Goal: Submit feedback/report problem: Ask a question

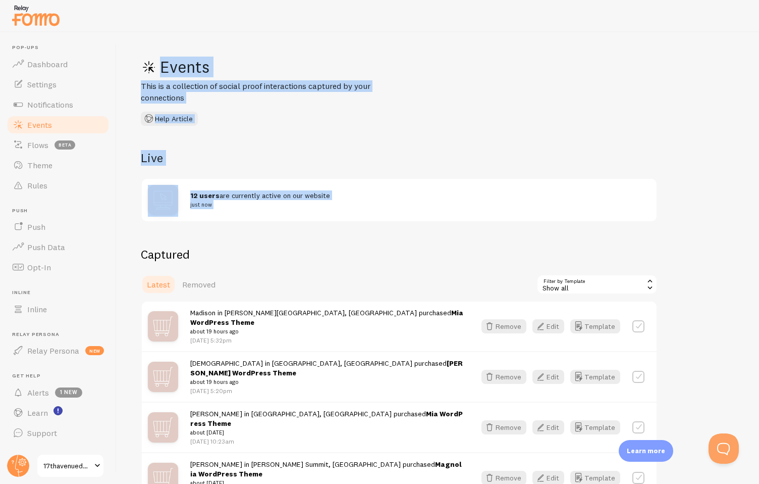
drag, startPoint x: 623, startPoint y: 244, endPoint x: 649, endPoint y: 50, distance: 195.6
click at [649, 50] on div "Events This is a collection of social proof interactions captured by your conne…" at bounding box center [438, 257] width 643 height 451
click at [717, 219] on div "Events This is a collection of social proof interactions captured by your conne…" at bounding box center [438, 257] width 643 height 451
drag, startPoint x: 686, startPoint y: 251, endPoint x: 733, endPoint y: -80, distance: 334.6
click at [733, 0] on html "Pop-ups Dashboard Settings Notifications Events Flows beta Theme Rules Push Pus…" at bounding box center [379, 242] width 759 height 484
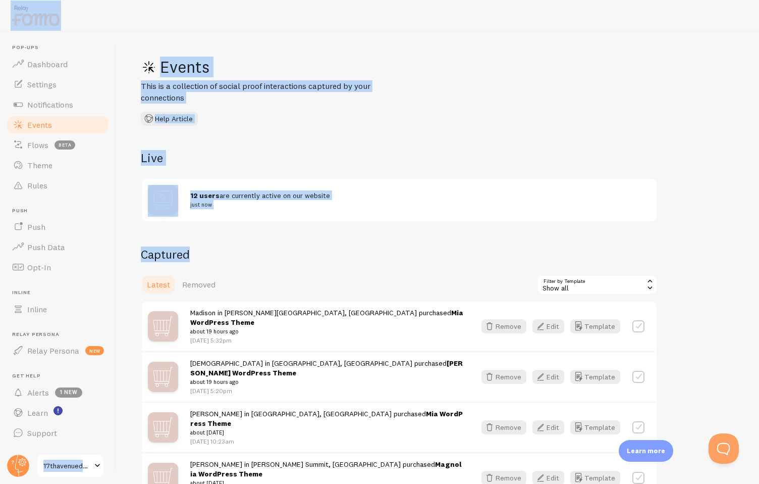
click at [704, 125] on div "Events This is a collection of social proof interactions captured by your conne…" at bounding box center [438, 257] width 643 height 451
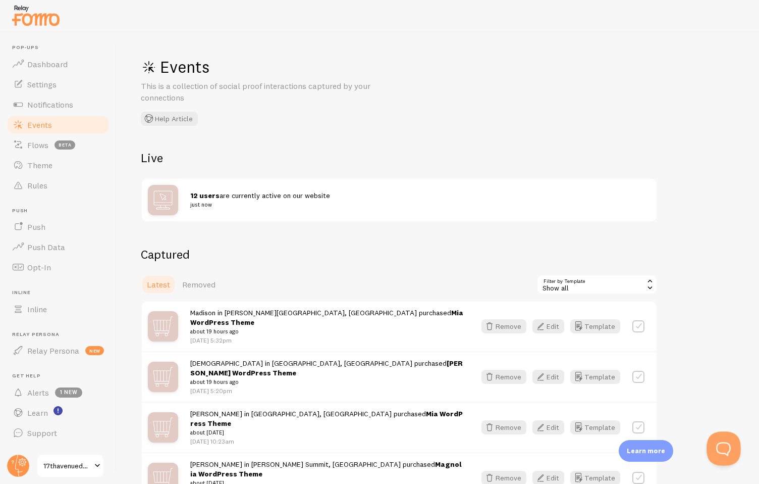
click at [720, 450] on button "Open Beacon popover" at bounding box center [722, 446] width 30 height 30
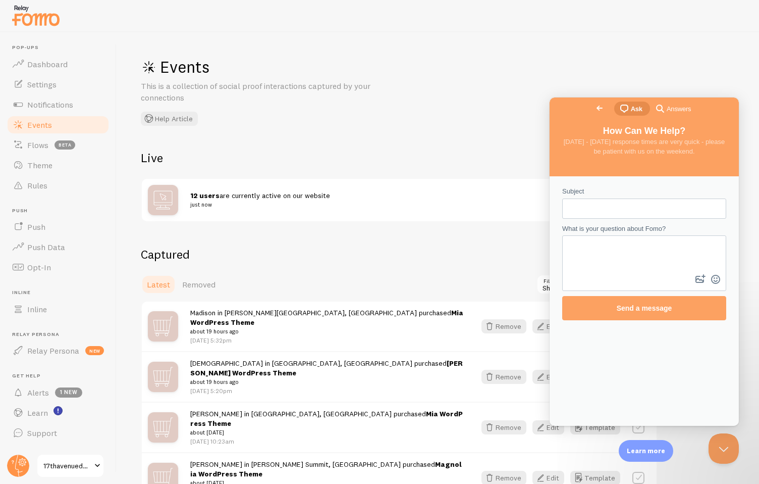
click at [597, 208] on input "Subject" at bounding box center [644, 208] width 148 height 18
type input "Fomo not updating after Cloudflare installed"
click at [592, 261] on textarea "What is your question about Fomo?" at bounding box center [644, 254] width 162 height 36
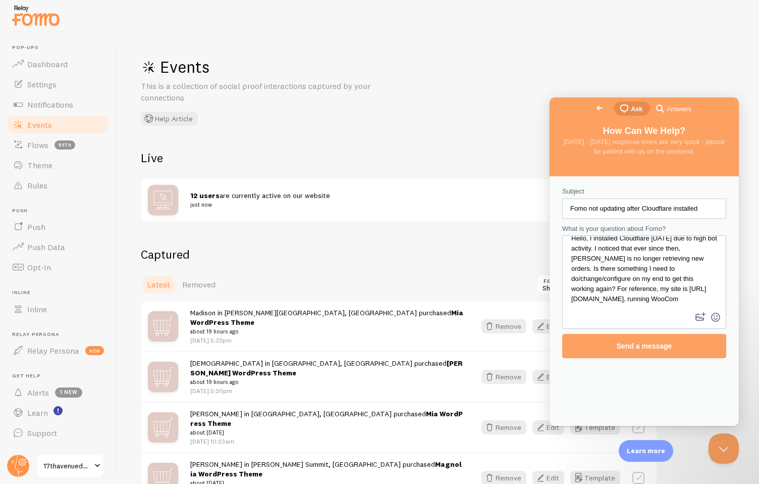
scroll to position [19, 0]
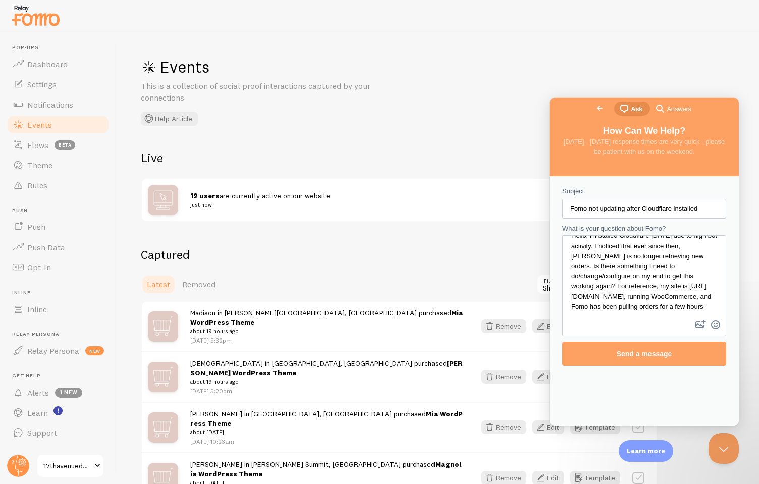
click at [592, 310] on textarea "Hello, I installed Cloudflare yesterday due to high bot activity. I noticed tha…" at bounding box center [644, 276] width 162 height 81
click at [658, 306] on textarea "Hello, I installed Cloudflare yesterday due to high bot activity. I noticed tha…" at bounding box center [644, 276] width 162 height 81
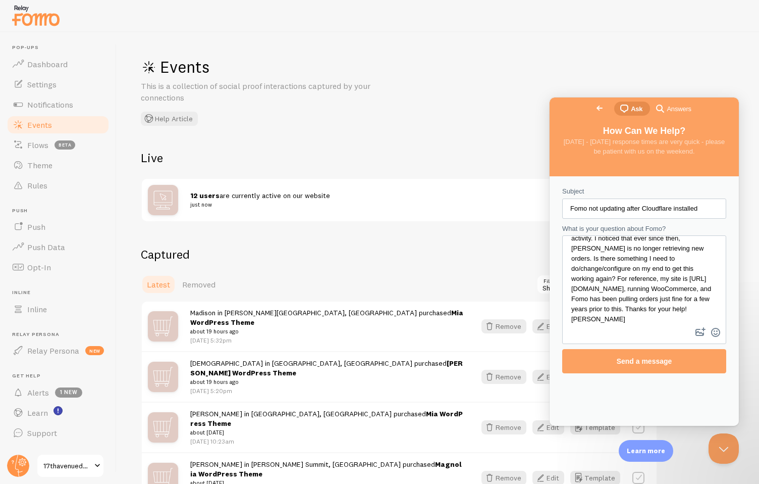
scroll to position [0, 0]
click at [606, 248] on textarea "Hello, I installed Cloudflare yesterday due to high bot activity. I noticed tha…" at bounding box center [644, 280] width 162 height 89
click at [653, 289] on textarea "Hello, I installed Cloudflare yesterday due to high bot activity. I noticed tha…" at bounding box center [644, 280] width 162 height 89
click at [654, 251] on textarea "Hello, I installed Cloudflare yesterday due to high bot activity. I noticed tha…" at bounding box center [644, 280] width 162 height 89
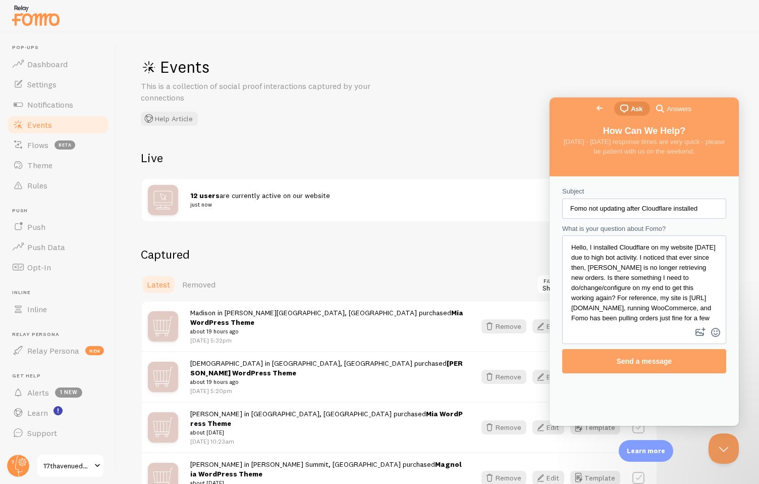
drag, startPoint x: 710, startPoint y: 247, endPoint x: 708, endPoint y: 286, distance: 39.4
click at [708, 286] on textarea "Hello, I installed Cloudflare on my website yesterday due to high bot activity.…" at bounding box center [644, 280] width 162 height 89
click at [707, 283] on textarea "Hello, I installed Cloudflare on my website yesterday due to high bot activity.…" at bounding box center [644, 280] width 162 height 89
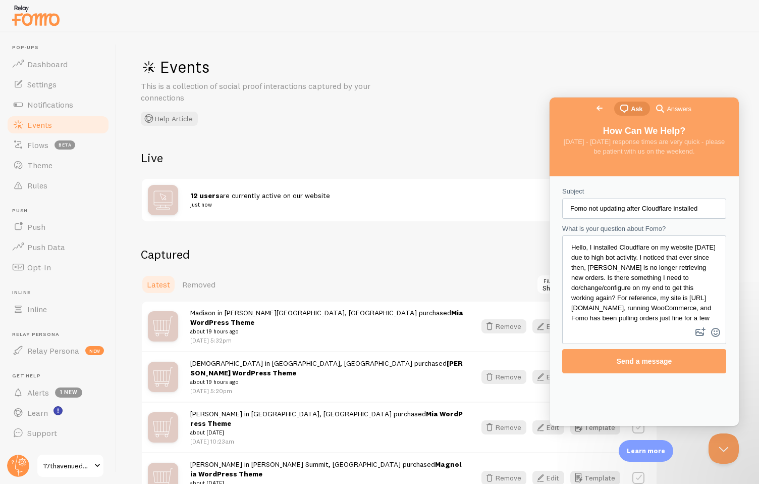
drag, startPoint x: 700, startPoint y: 284, endPoint x: 704, endPoint y: 245, distance: 39.0
click at [704, 245] on textarea "Hello, I installed Cloudflare on my website yesterday due to high bot activity.…" at bounding box center [644, 280] width 162 height 89
click at [702, 279] on textarea "Hello, I installed Cloudflare on my website yesterday due to high bot activity.…" at bounding box center [644, 280] width 162 height 89
click at [614, 300] on textarea "Hello, I installed Cloudflare on my website yesterday due to high bot activity.…" at bounding box center [644, 280] width 162 height 89
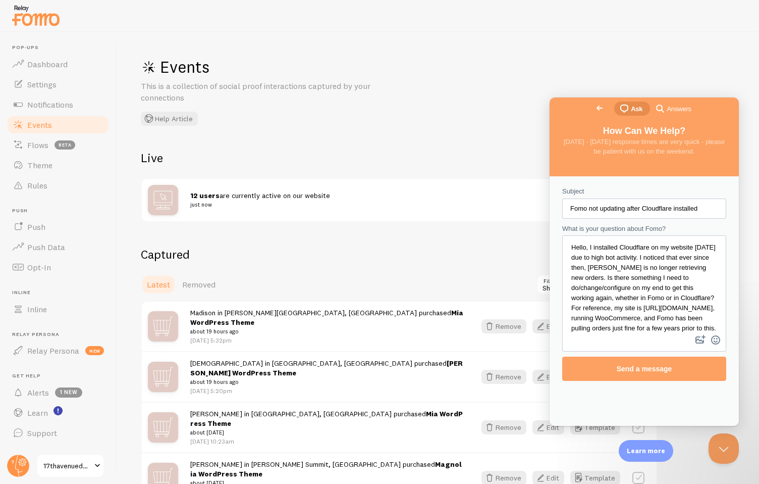
scroll to position [27, 0]
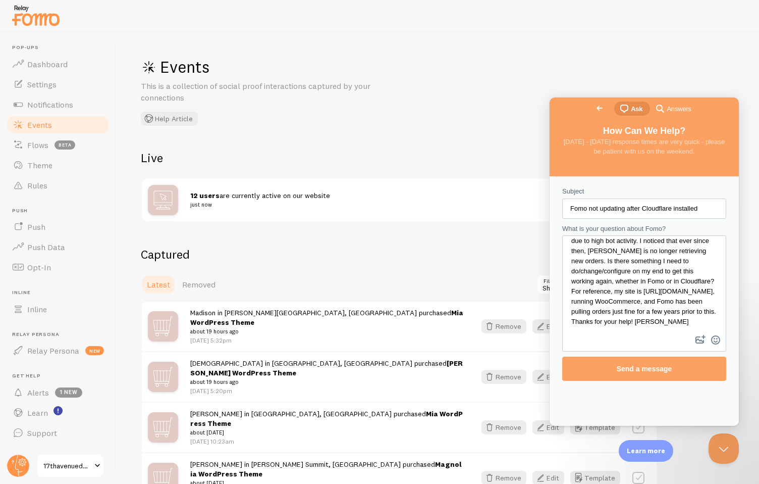
click at [664, 322] on textarea "Hello, I installed Cloudflare on my website yesterday due to high bot activity.…" at bounding box center [644, 284] width 162 height 96
drag, startPoint x: 656, startPoint y: 322, endPoint x: 625, endPoint y: 268, distance: 62.2
click at [625, 268] on textarea "Hello, I installed Cloudflare on my website yesterday due to high bot activity.…" at bounding box center [644, 284] width 162 height 96
drag, startPoint x: 621, startPoint y: 268, endPoint x: 669, endPoint y: 324, distance: 74.1
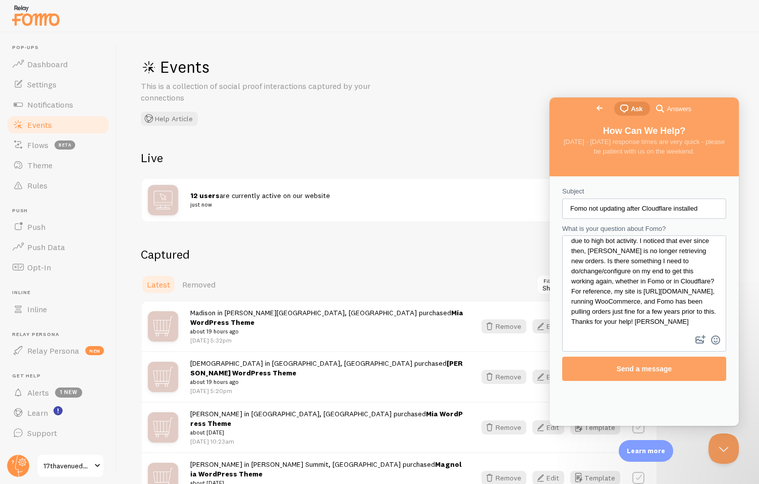
click at [669, 324] on textarea "Hello, I installed Cloudflare on my website yesterday due to high bot activity.…" at bounding box center [644, 284] width 162 height 96
drag, startPoint x: 660, startPoint y: 324, endPoint x: 667, endPoint y: 326, distance: 7.4
click at [667, 326] on textarea "Hello, I installed Cloudflare on my website yesterday due to high bot activity.…" at bounding box center [644, 284] width 162 height 96
type textarea "Hello, I installed Cloudflare on my website yesterday due to high bot activity.…"
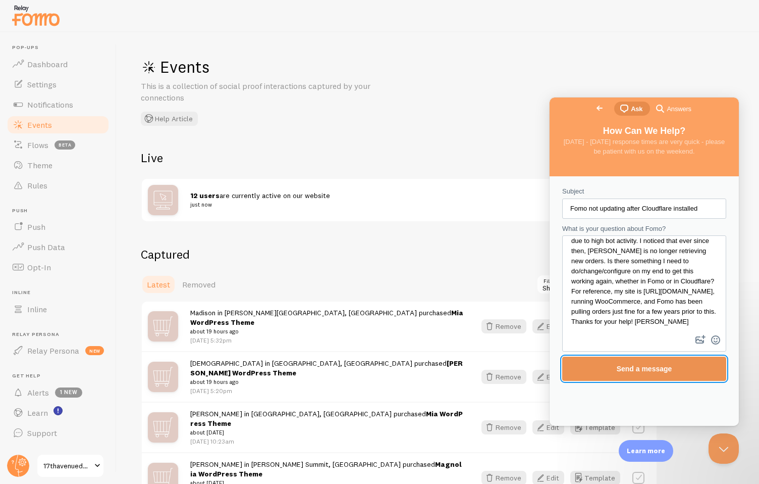
click at [651, 373] on span "Send a message" at bounding box center [644, 368] width 142 height 23
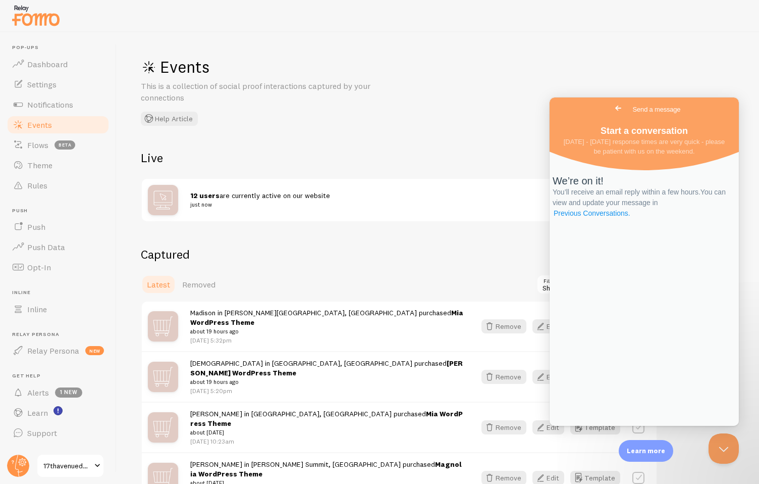
click at [632, 219] on link "Previous Conversations ." at bounding box center [592, 213] width 79 height 11
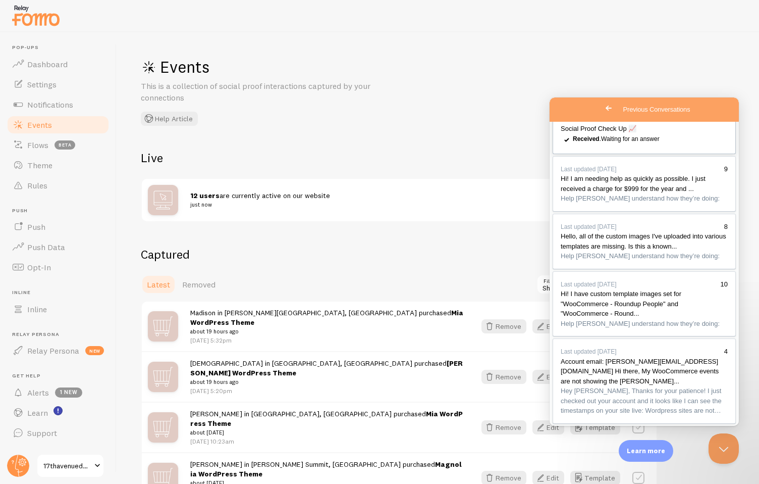
scroll to position [97, 0]
click at [668, 203] on div "Previous Conversations" at bounding box center [644, 203] width 167 height 0
drag, startPoint x: 639, startPoint y: 303, endPoint x: 558, endPoint y: 219, distance: 116.8
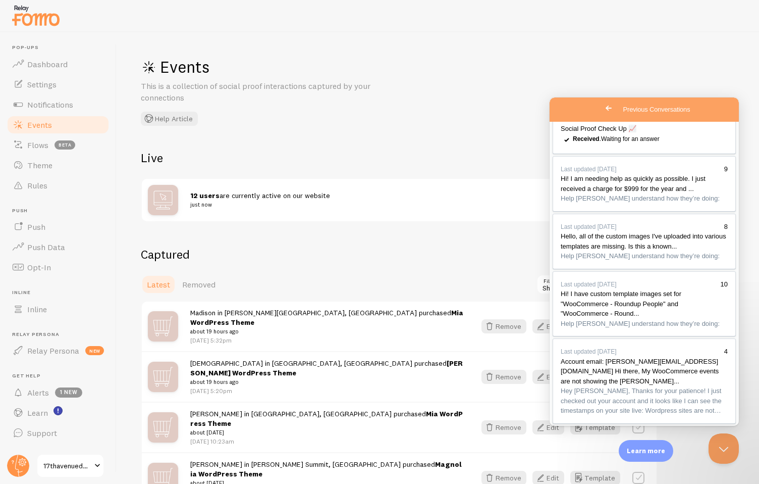
drag, startPoint x: 558, startPoint y: 217, endPoint x: 672, endPoint y: 300, distance: 142.0
drag, startPoint x: 659, startPoint y: 300, endPoint x: 557, endPoint y: 220, distance: 130.5
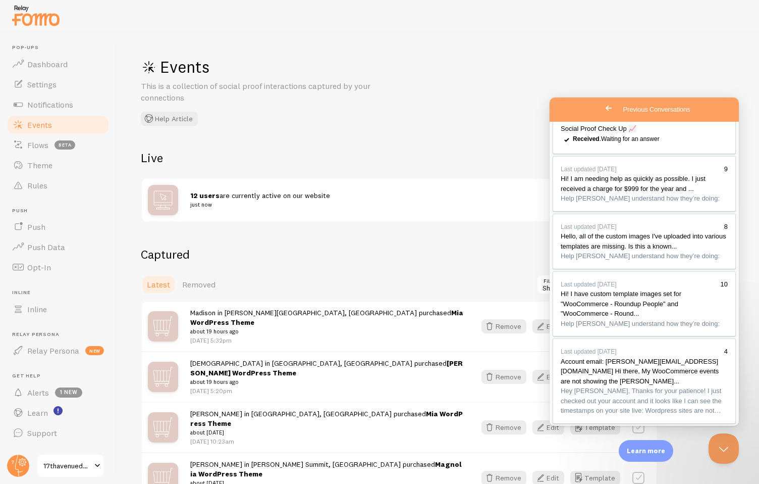
drag, startPoint x: 560, startPoint y: 237, endPoint x: 592, endPoint y: 297, distance: 67.5
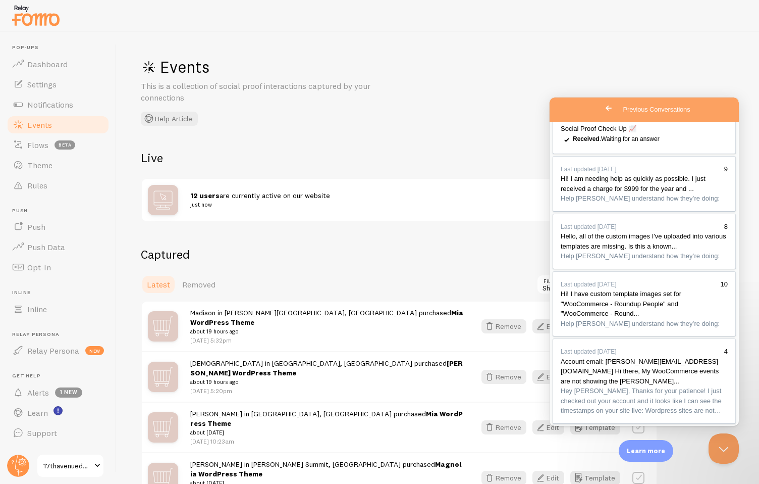
drag, startPoint x: 590, startPoint y: 297, endPoint x: 558, endPoint y: 267, distance: 43.6
drag, startPoint x: 561, startPoint y: 268, endPoint x: 586, endPoint y: 299, distance: 40.6
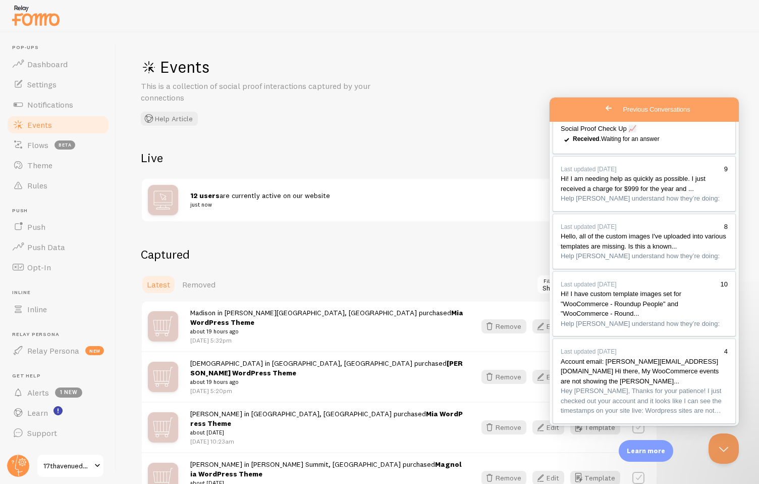
drag, startPoint x: 583, startPoint y: 300, endPoint x: 555, endPoint y: 270, distance: 40.8
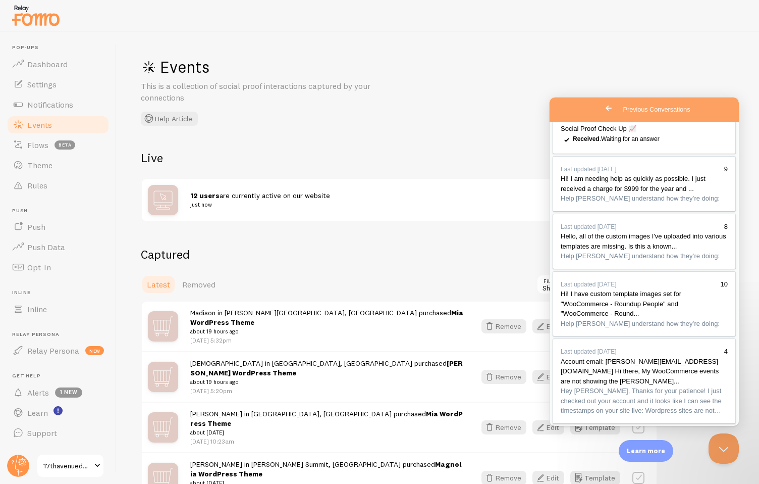
scroll to position [1116, 0]
drag, startPoint x: 615, startPoint y: 213, endPoint x: 563, endPoint y: 166, distance: 70.4
drag, startPoint x: 612, startPoint y: 215, endPoint x: 559, endPoint y: 168, distance: 71.2
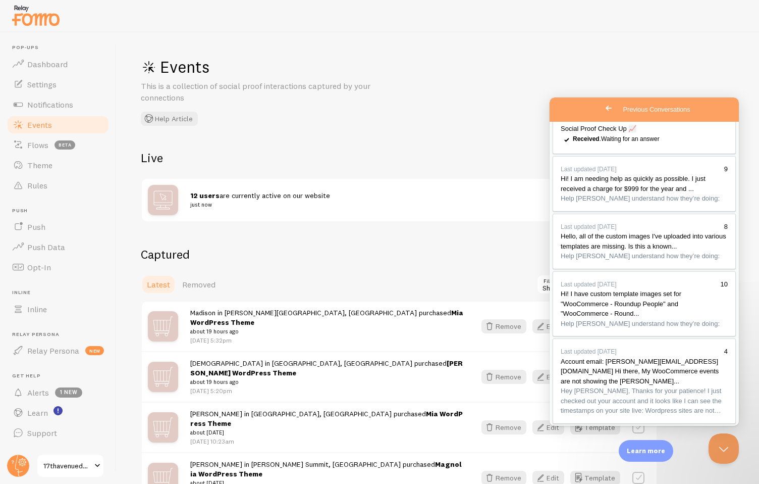
drag, startPoint x: 652, startPoint y: 217, endPoint x: 700, endPoint y: 257, distance: 62.7
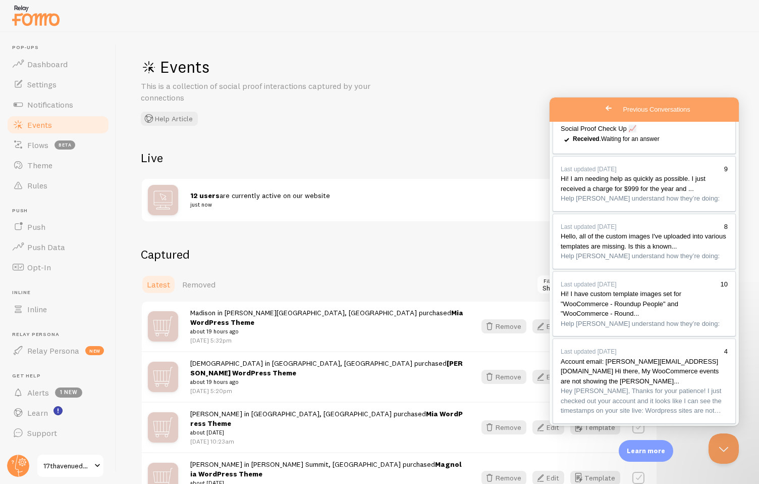
drag, startPoint x: 695, startPoint y: 257, endPoint x: 695, endPoint y: 296, distance: 38.9
drag, startPoint x: 691, startPoint y: 295, endPoint x: 562, endPoint y: 267, distance: 131.2
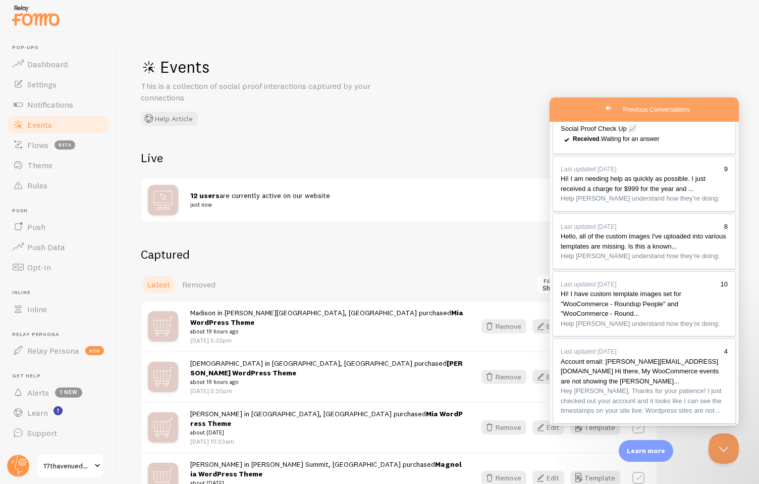
drag, startPoint x: 685, startPoint y: 283, endPoint x: 670, endPoint y: 257, distance: 29.6
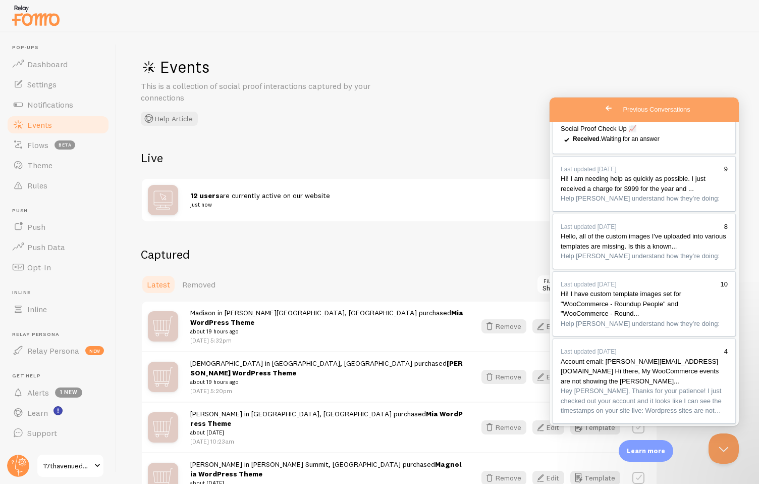
scroll to position [1450, 0]
drag, startPoint x: 691, startPoint y: 288, endPoint x: 560, endPoint y: 259, distance: 133.3
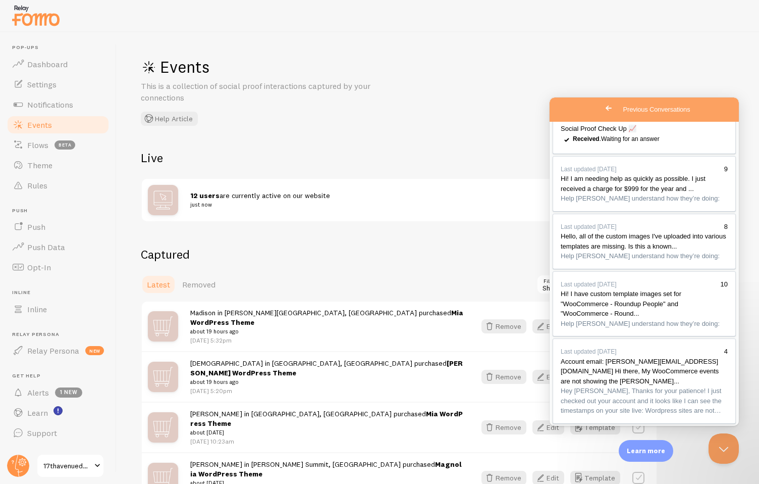
drag, startPoint x: 718, startPoint y: 175, endPoint x: 713, endPoint y: 255, distance: 80.0
drag, startPoint x: 710, startPoint y: 255, endPoint x: 633, endPoint y: 217, distance: 86.2
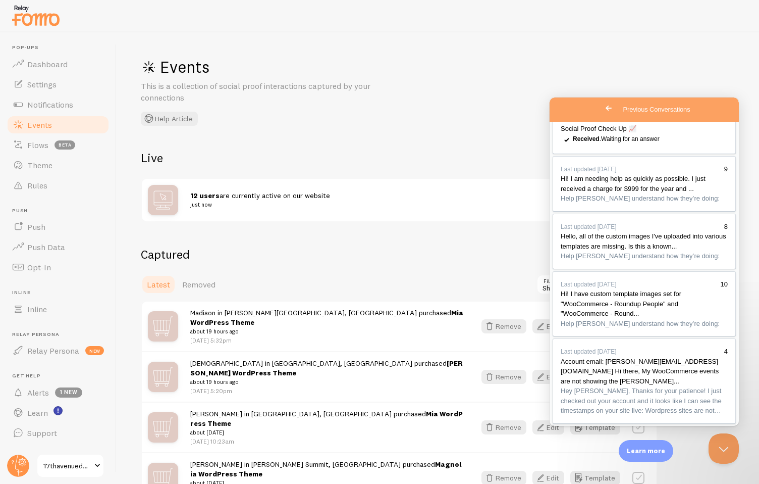
drag, startPoint x: 641, startPoint y: 215, endPoint x: 712, endPoint y: 254, distance: 81.2
drag, startPoint x: 718, startPoint y: 254, endPoint x: 638, endPoint y: 214, distance: 89.6
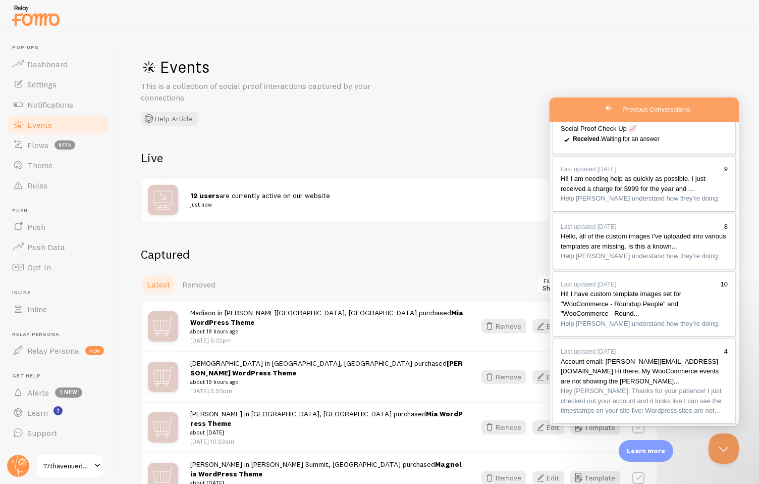
drag, startPoint x: 633, startPoint y: 214, endPoint x: 716, endPoint y: 255, distance: 93.5
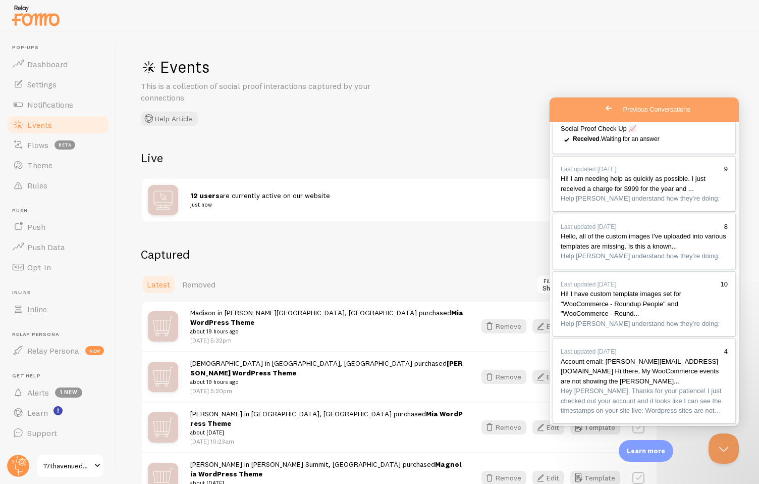
drag, startPoint x: 711, startPoint y: 255, endPoint x: 628, endPoint y: 215, distance: 92.4
drag, startPoint x: 631, startPoint y: 215, endPoint x: 710, endPoint y: 257, distance: 90.1
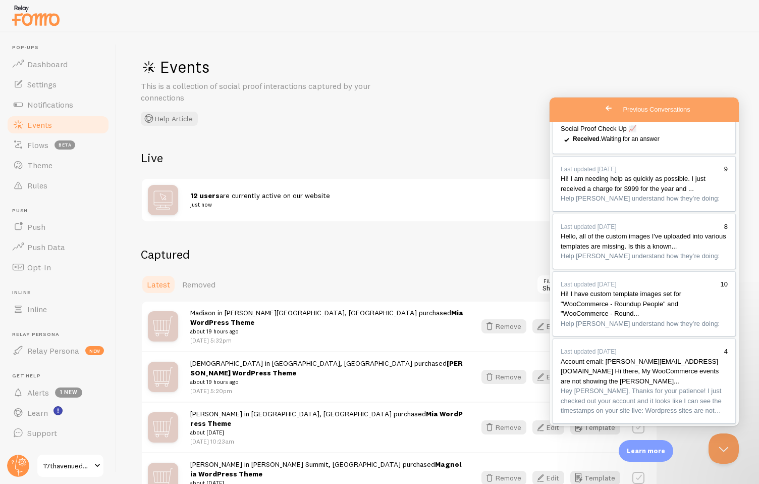
drag, startPoint x: 704, startPoint y: 257, endPoint x: 624, endPoint y: 216, distance: 89.9
drag, startPoint x: 633, startPoint y: 218, endPoint x: 703, endPoint y: 261, distance: 82.7
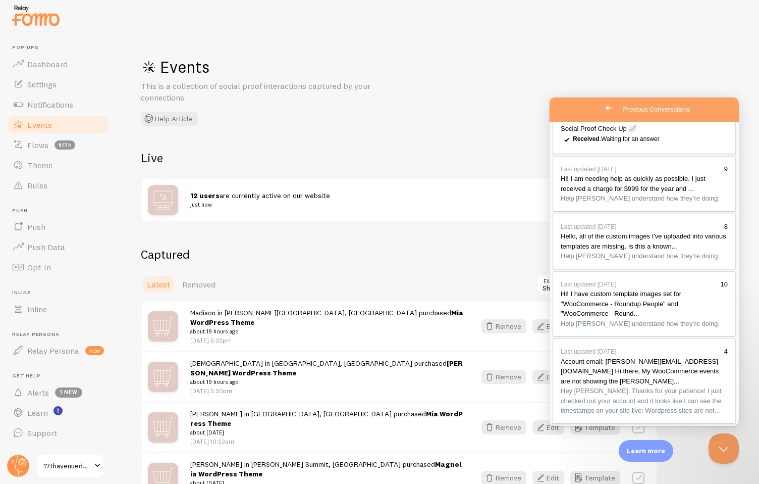
drag, startPoint x: 653, startPoint y: 221, endPoint x: 668, endPoint y: 286, distance: 67.4
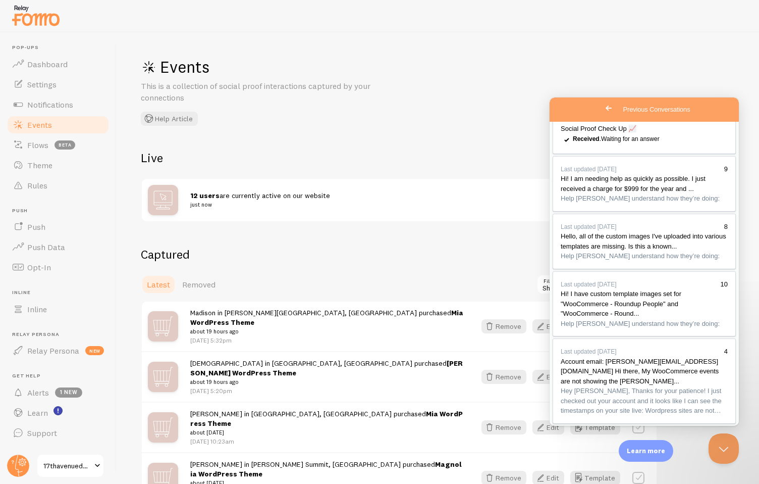
drag, startPoint x: 651, startPoint y: 244, endPoint x: 651, endPoint y: 324, distance: 80.3
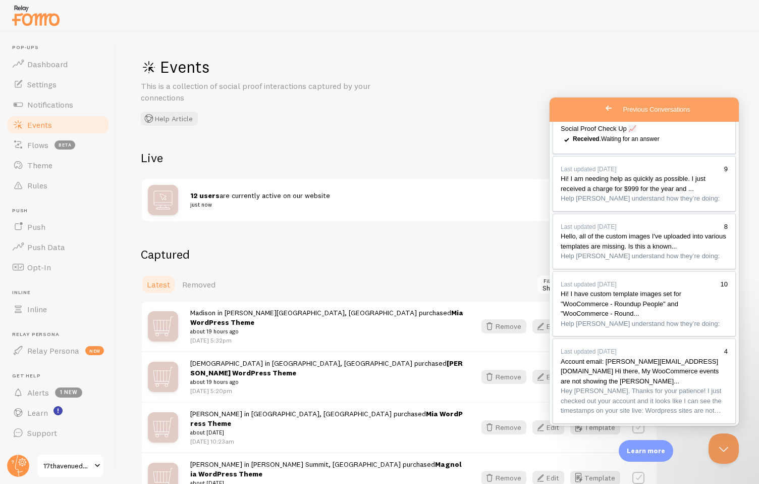
drag, startPoint x: 646, startPoint y: 324, endPoint x: 555, endPoint y: 294, distance: 95.6
drag, startPoint x: 649, startPoint y: 327, endPoint x: 628, endPoint y: 289, distance: 43.0
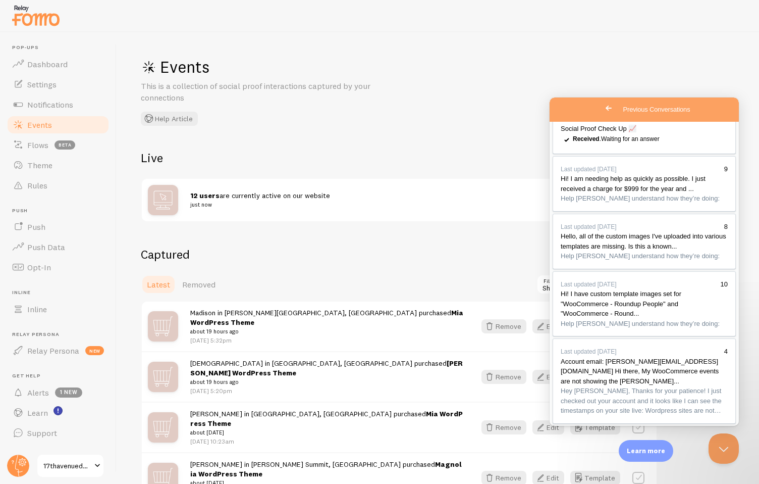
drag, startPoint x: 634, startPoint y: 288, endPoint x: 640, endPoint y: 325, distance: 36.8
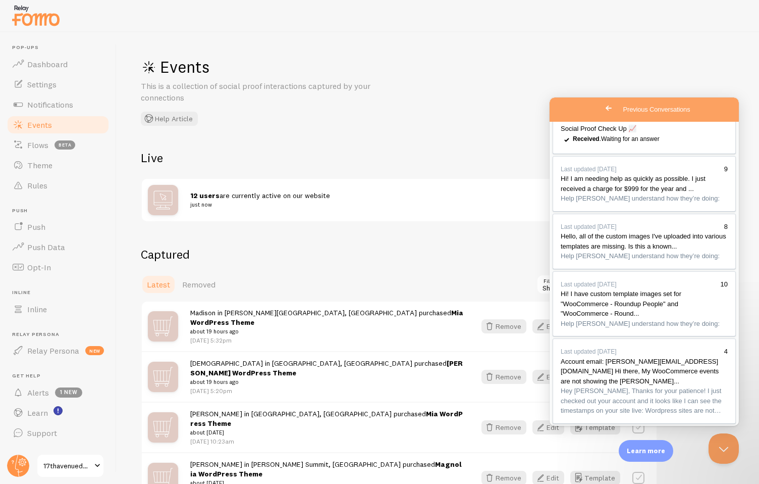
click at [570, 431] on button "Close" at bounding box center [561, 437] width 18 height 13
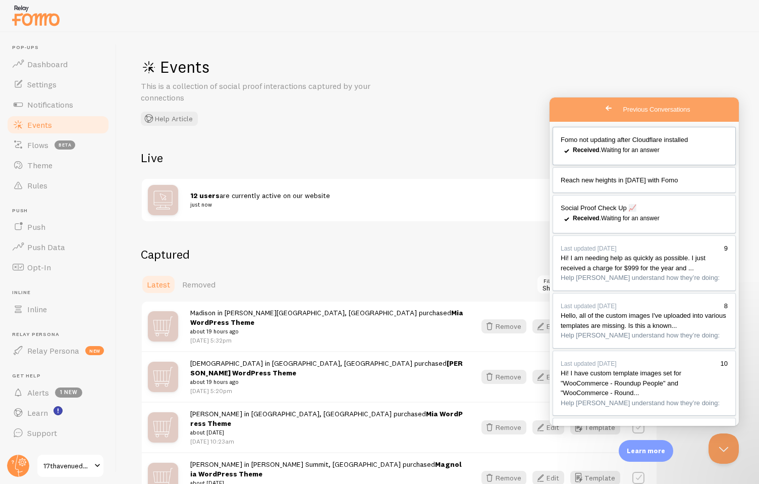
click at [669, 155] on div "Received . Waiting for an answer" at bounding box center [650, 150] width 155 height 10
drag, startPoint x: 652, startPoint y: 158, endPoint x: 633, endPoint y: 251, distance: 95.0
drag, startPoint x: 628, startPoint y: 251, endPoint x: 562, endPoint y: 174, distance: 101.0
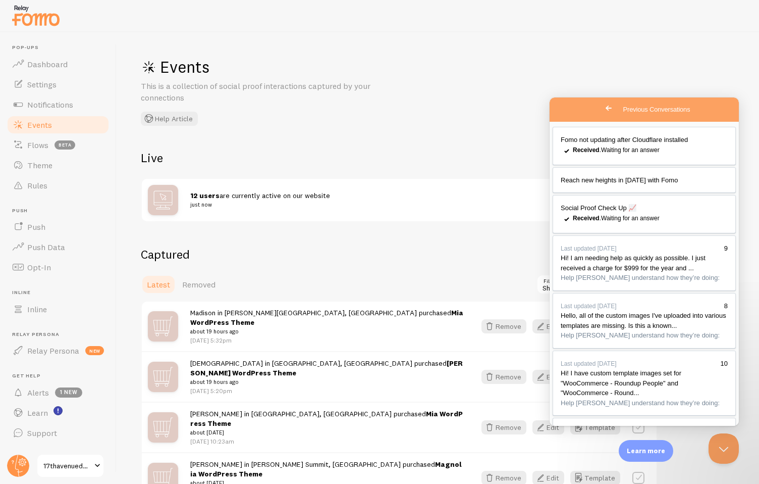
drag, startPoint x: 561, startPoint y: 173, endPoint x: 722, endPoint y: 240, distance: 174.7
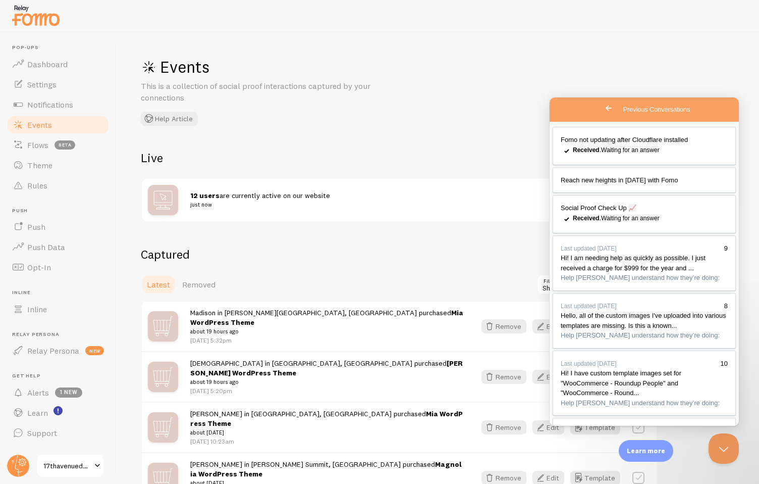
drag, startPoint x: 722, startPoint y: 240, endPoint x: 558, endPoint y: 175, distance: 176.5
drag, startPoint x: 558, startPoint y: 175, endPoint x: 722, endPoint y: 242, distance: 176.8
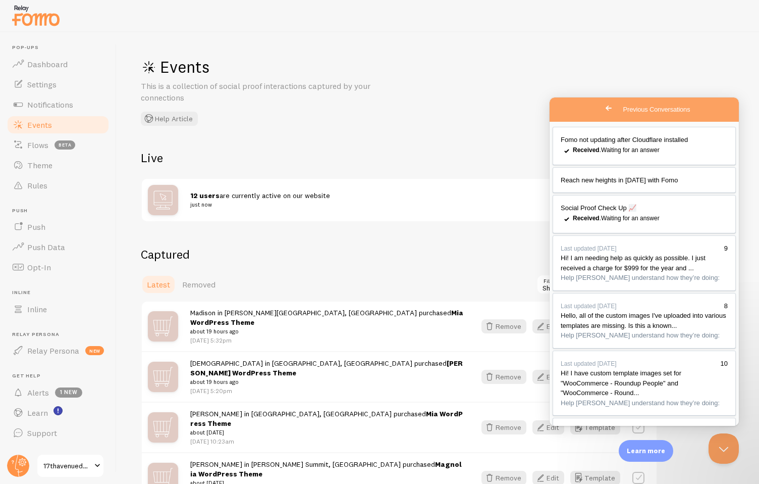
drag, startPoint x: 724, startPoint y: 243, endPoint x: 557, endPoint y: 174, distance: 181.3
drag, startPoint x: 560, startPoint y: 174, endPoint x: 717, endPoint y: 243, distance: 171.8
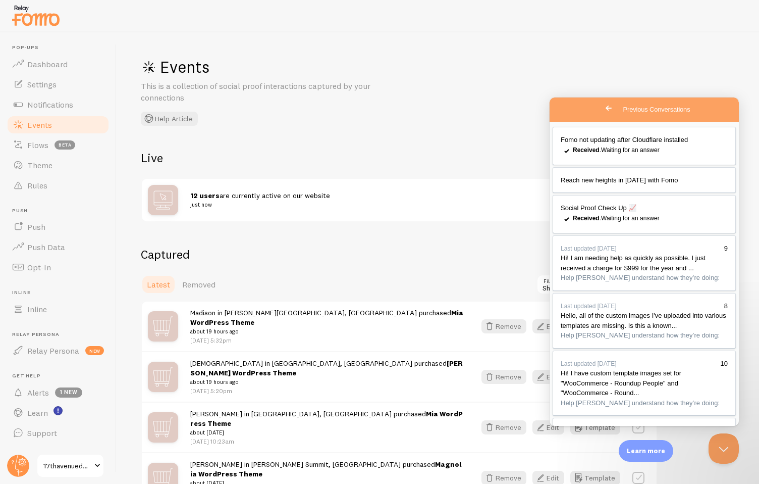
drag, startPoint x: 722, startPoint y: 243, endPoint x: 551, endPoint y: 177, distance: 183.0
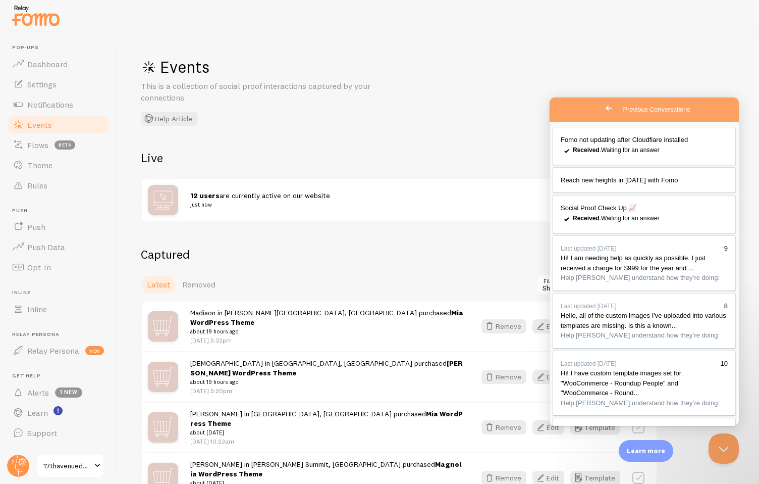
click at [570, 431] on button "Close" at bounding box center [561, 437] width 18 height 13
click at [603, 110] on span "Go back" at bounding box center [609, 108] width 12 height 12
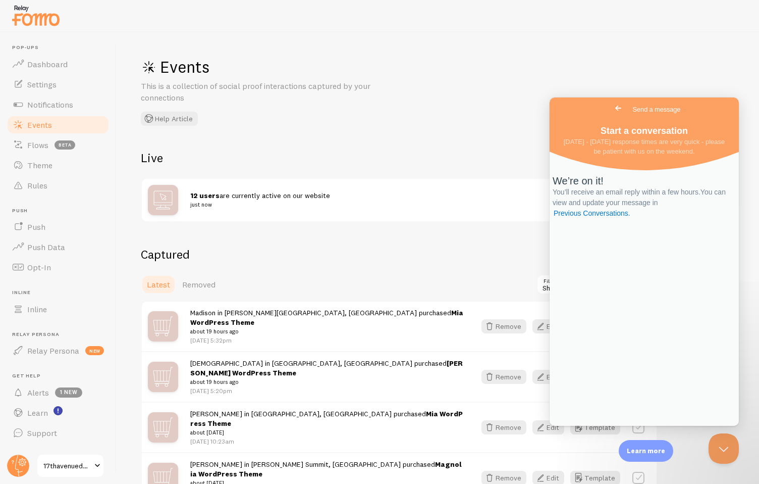
click at [612, 109] on span "Go back" at bounding box center [618, 108] width 12 height 12
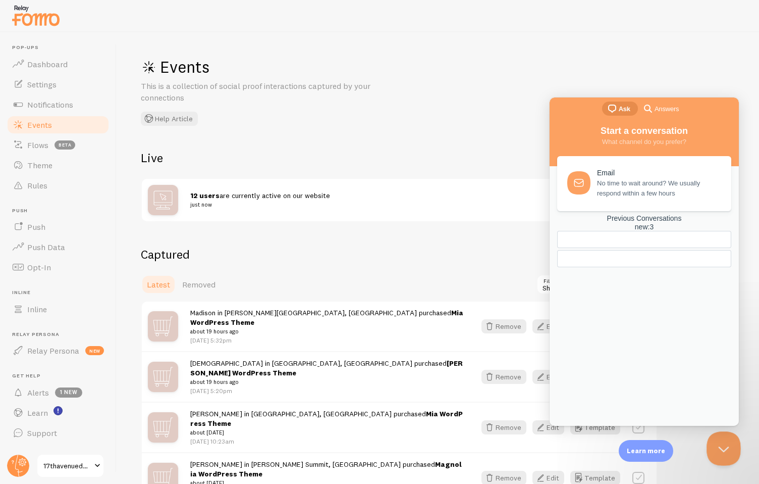
click at [724, 447] on button "Close Beacon popover" at bounding box center [722, 446] width 30 height 30
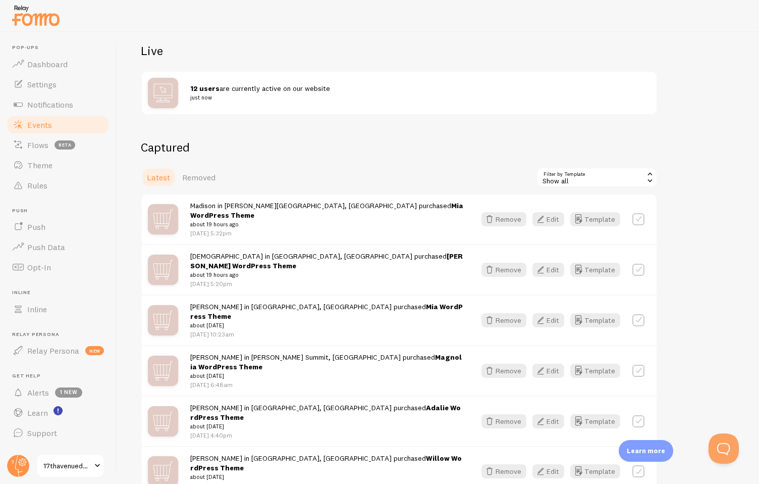
scroll to position [115, 0]
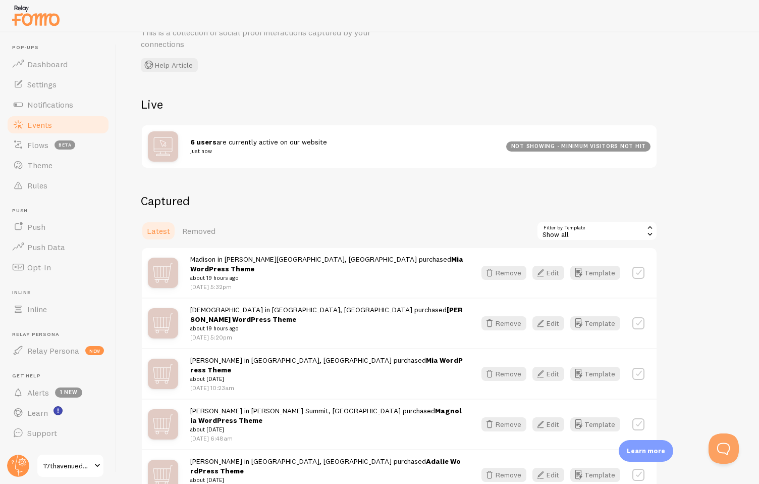
scroll to position [95, 0]
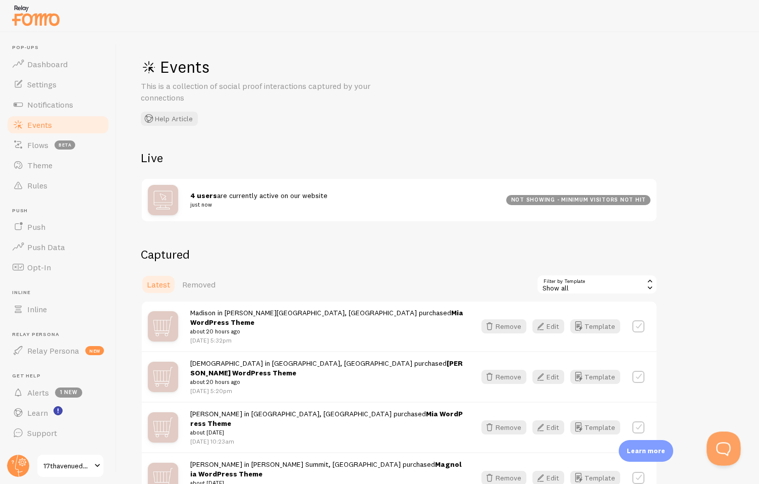
click at [719, 442] on button "Open Beacon popover" at bounding box center [722, 446] width 30 height 30
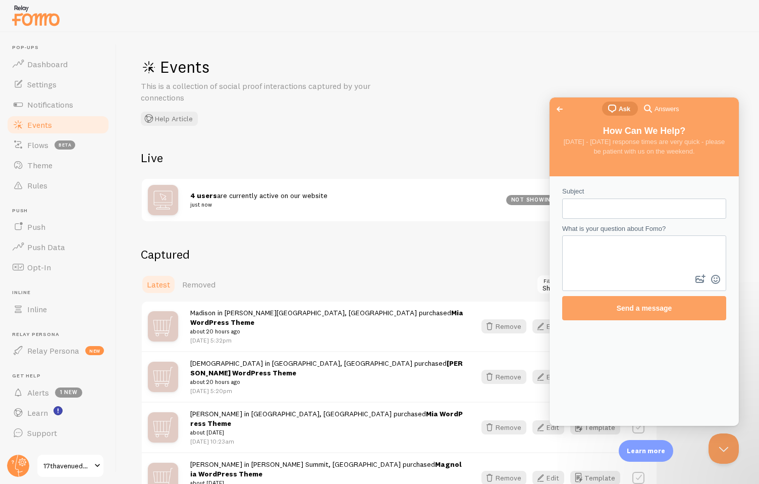
click at [558, 108] on span "Go back" at bounding box center [560, 109] width 12 height 12
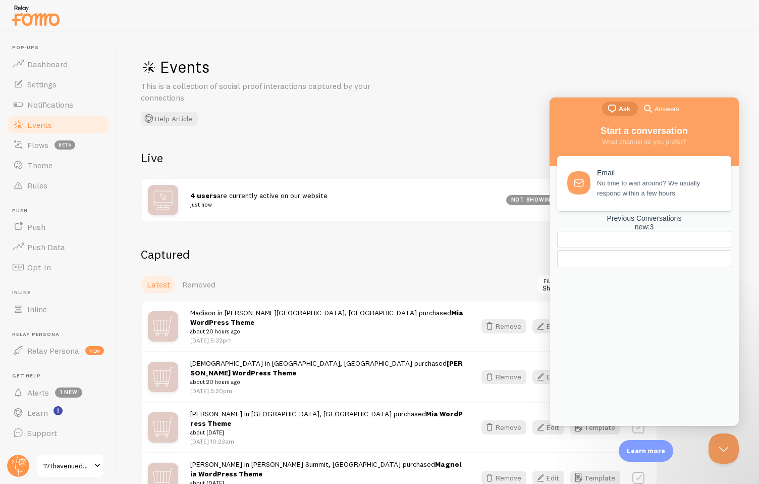
click at [682, 231] on div "new : 3" at bounding box center [644, 227] width 174 height 9
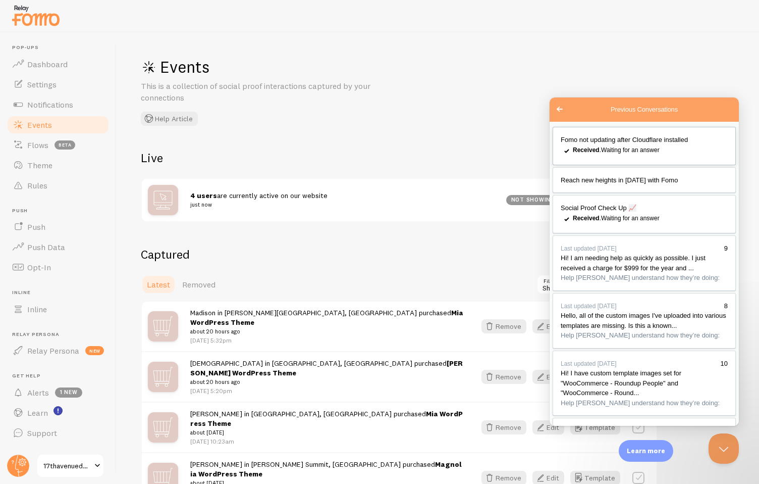
click at [641, 145] on link "Fomo not updating after Cloudflare installed checkmark Received . Waiting for a…" at bounding box center [644, 146] width 183 height 38
click at [570, 431] on button "Close" at bounding box center [561, 437] width 18 height 13
click at [730, 66] on div "Events This is a collection of social proof interactions captured by your conne…" at bounding box center [438, 257] width 643 height 451
click at [720, 443] on button "Close Beacon popover" at bounding box center [722, 446] width 30 height 30
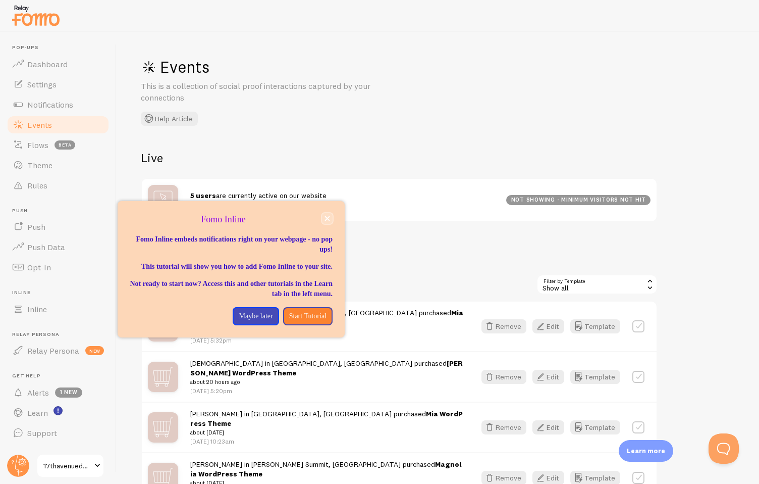
click at [326, 217] on icon "close," at bounding box center [327, 218] width 5 height 5
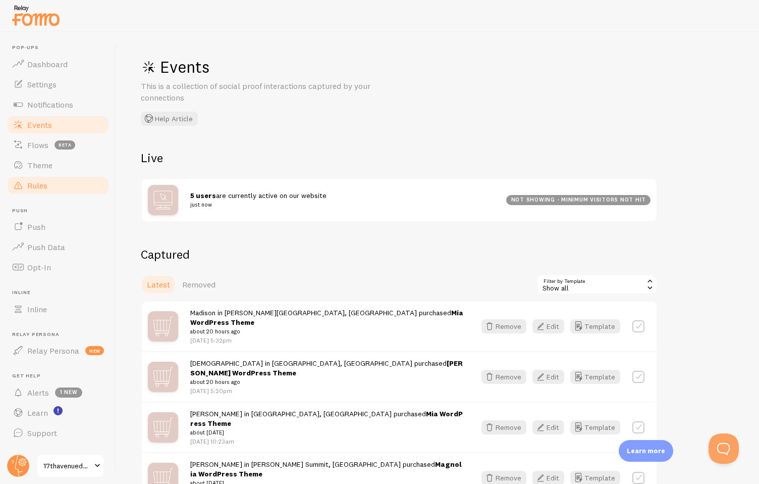
click at [51, 190] on link "Rules" at bounding box center [58, 185] width 104 height 20
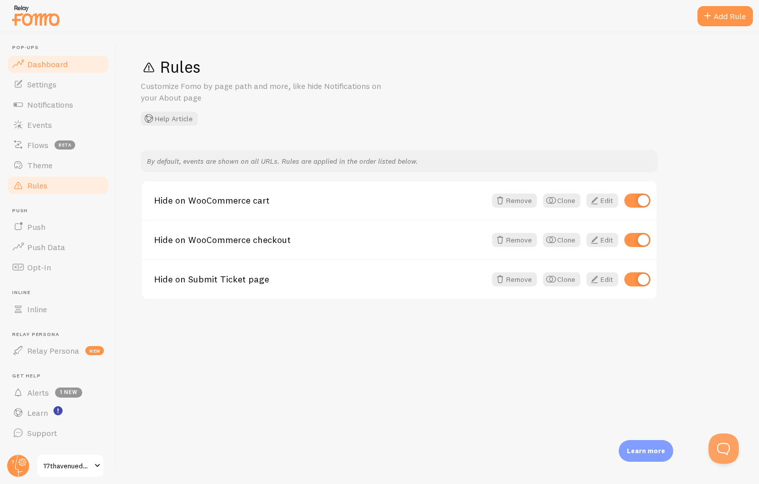
click at [41, 73] on link "Dashboard" at bounding box center [58, 64] width 104 height 20
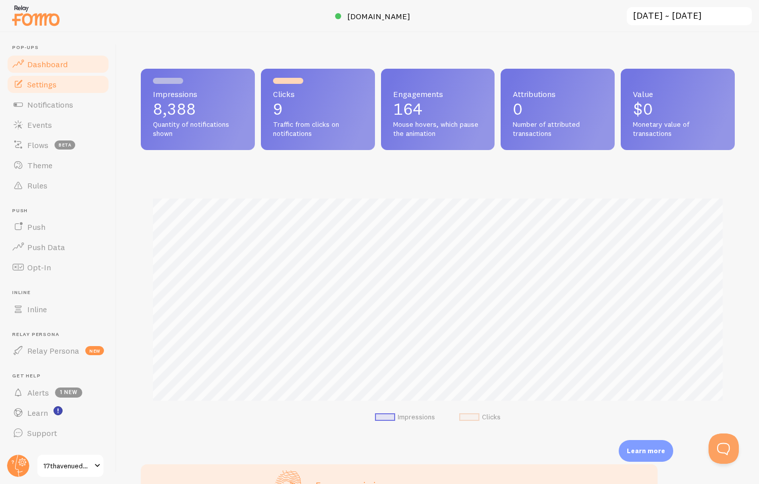
scroll to position [265, 594]
click at [41, 86] on span "Settings" at bounding box center [41, 84] width 29 height 10
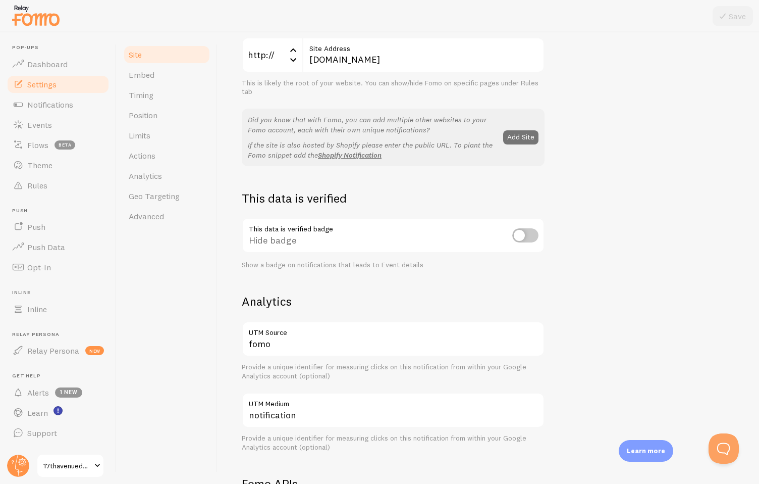
scroll to position [232, 0]
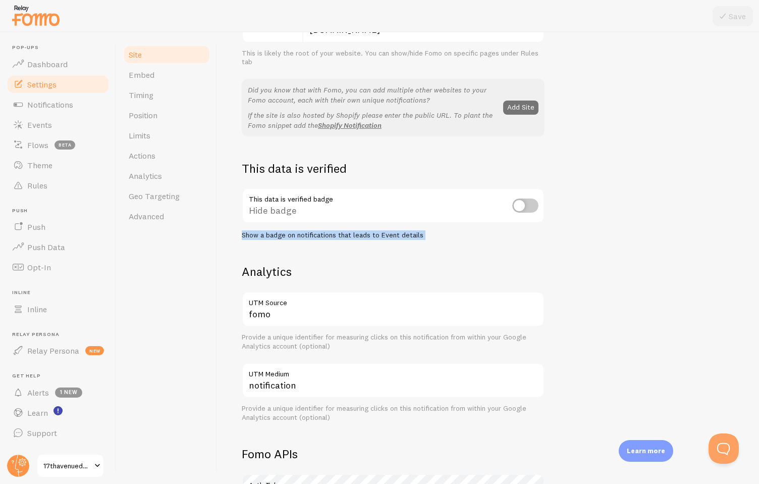
drag, startPoint x: 352, startPoint y: 246, endPoint x: 236, endPoint y: 235, distance: 116.6
click at [229, 232] on div "Heads up! You have monthly notification limit protection turned on and set for …" at bounding box center [489, 257] width 542 height 451
click at [253, 246] on div "17thavenuedesigns Site Title Name used for this site across your Fomo interface…" at bounding box center [488, 286] width 493 height 683
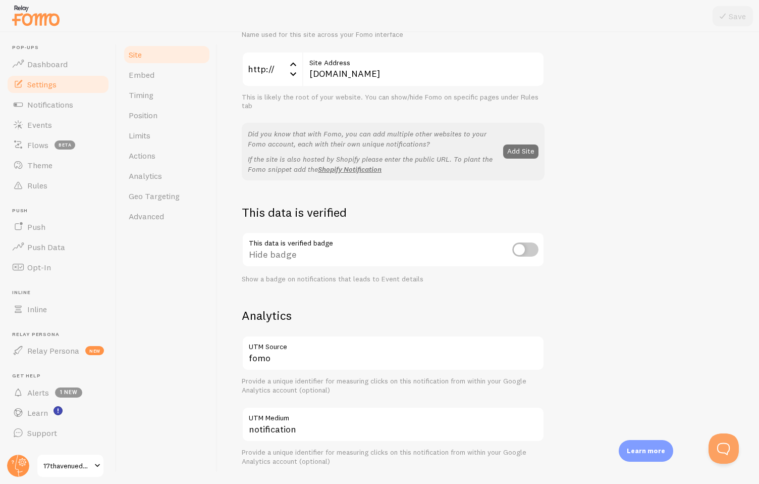
scroll to position [189, 0]
drag, startPoint x: 399, startPoint y: 217, endPoint x: 241, endPoint y: 205, distance: 158.0
click at [241, 205] on div "Heads up! You have monthly notification limit protection turned on and set for …" at bounding box center [489, 257] width 542 height 451
click at [155, 74] on link "Embed" at bounding box center [167, 75] width 88 height 20
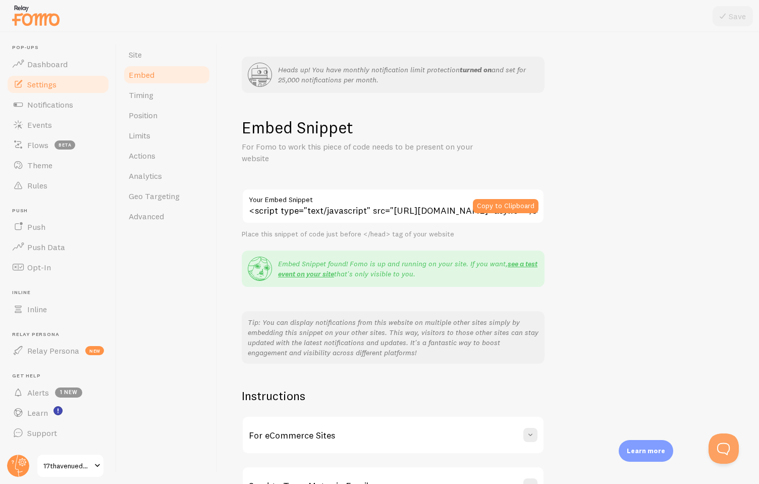
scroll to position [69, 0]
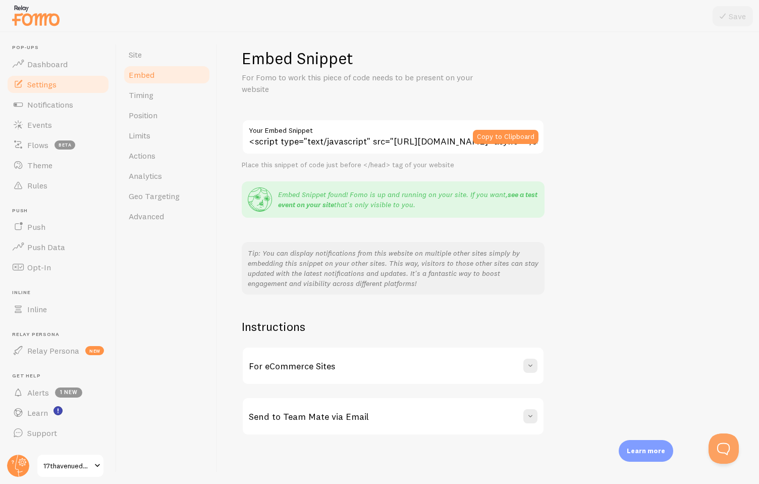
click at [310, 204] on link "see a test event on your site" at bounding box center [407, 199] width 259 height 19
click at [316, 375] on div "For eCommerce Sites" at bounding box center [393, 365] width 301 height 36
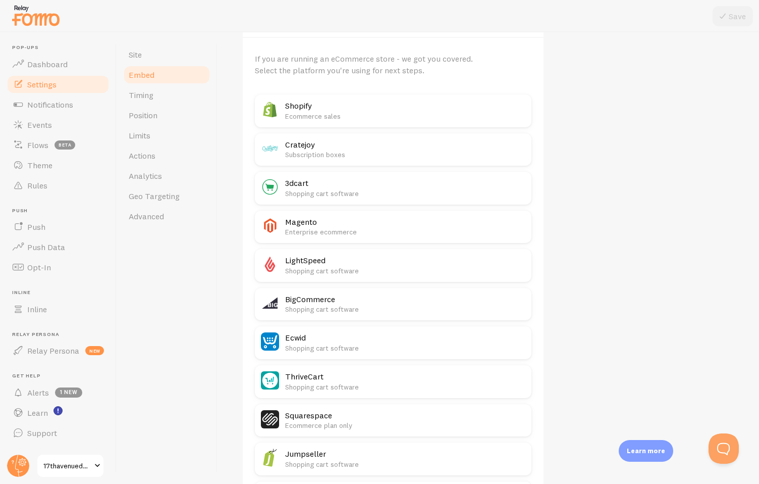
scroll to position [597, 0]
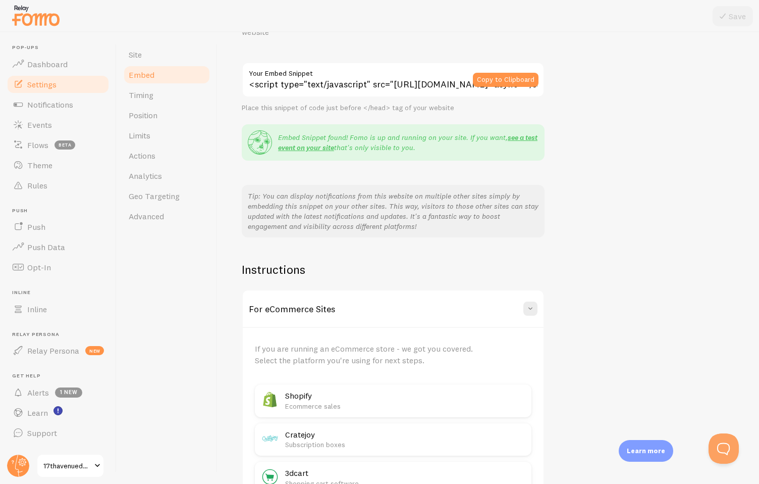
click at [333, 302] on div "For eCommerce Sites" at bounding box center [393, 308] width 301 height 36
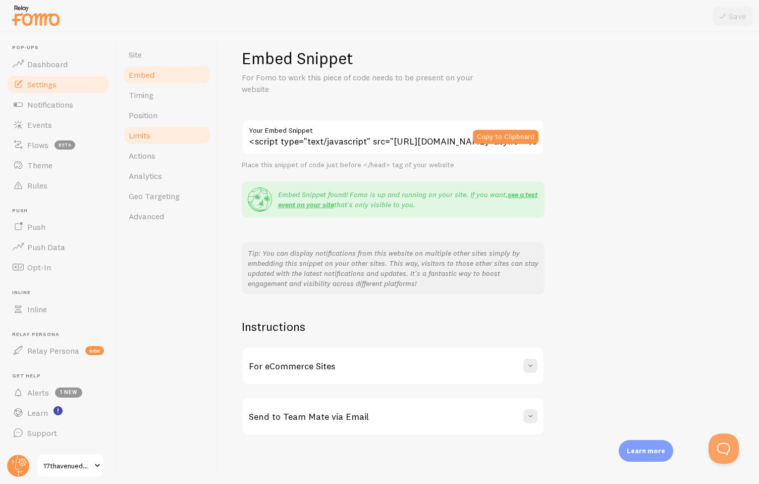
click at [166, 133] on link "Limits" at bounding box center [167, 135] width 88 height 20
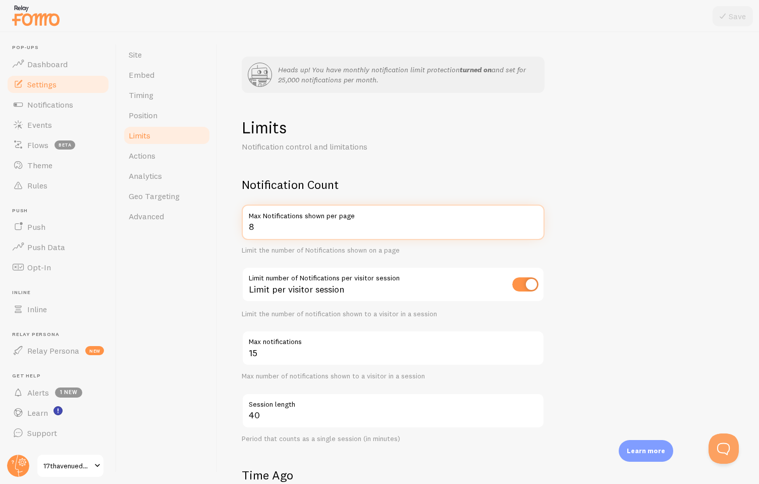
drag, startPoint x: 266, startPoint y: 227, endPoint x: 231, endPoint y: 227, distance: 34.3
click at [232, 227] on div "Heads up! You have monthly notification limit protection turned on and set for …" at bounding box center [489, 257] width 542 height 451
type input "4"
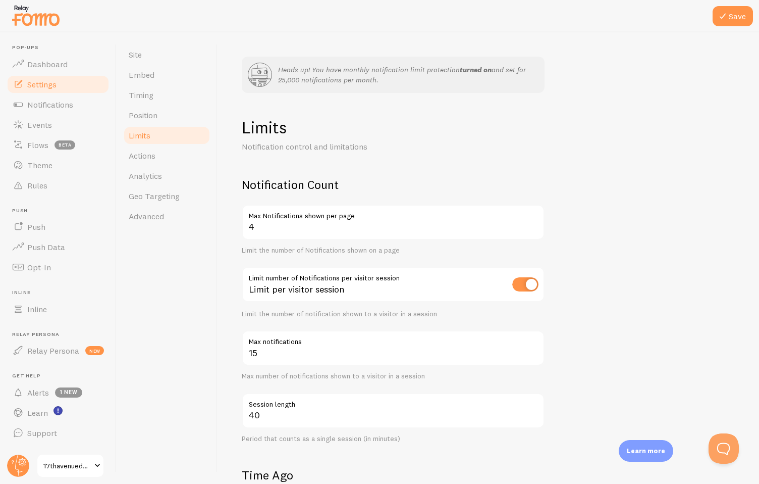
click at [578, 184] on form "Notification Count 4 Max Notifications shown per page Limit the number of Notif…" at bounding box center [488, 474] width 493 height 595
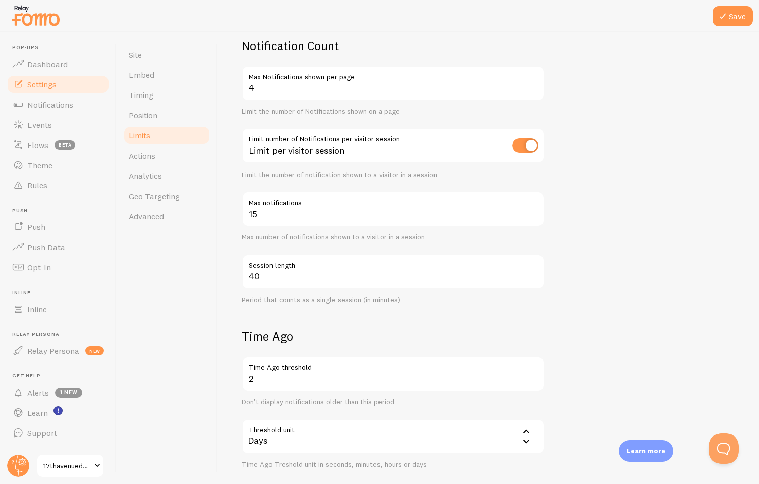
scroll to position [148, 0]
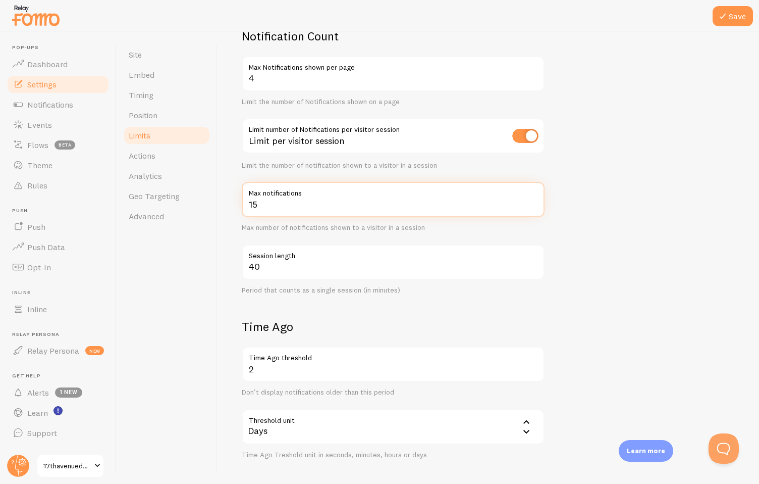
click at [413, 208] on input "15" at bounding box center [393, 199] width 303 height 35
click at [590, 179] on form "Notification Count 4 Max Notifications shown per page Limit the number of Notif…" at bounding box center [488, 325] width 493 height 595
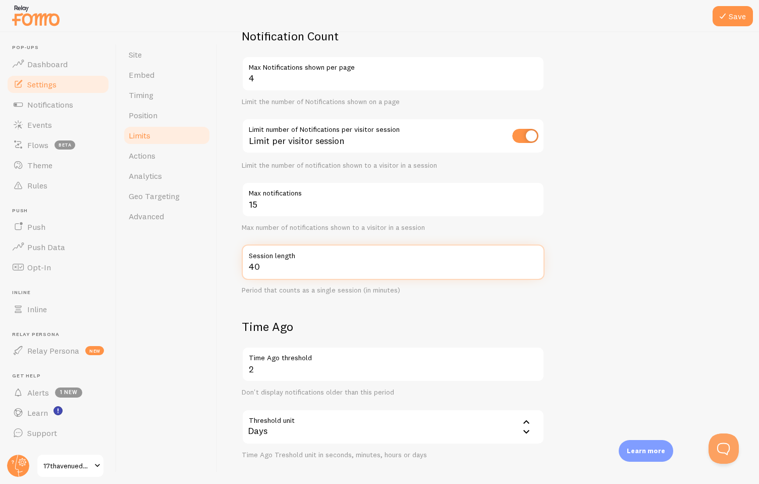
click at [482, 262] on input "40" at bounding box center [393, 261] width 303 height 35
click at [651, 248] on form "Notification Count 4 Max Notifications shown per page Limit the number of Notif…" at bounding box center [488, 325] width 493 height 595
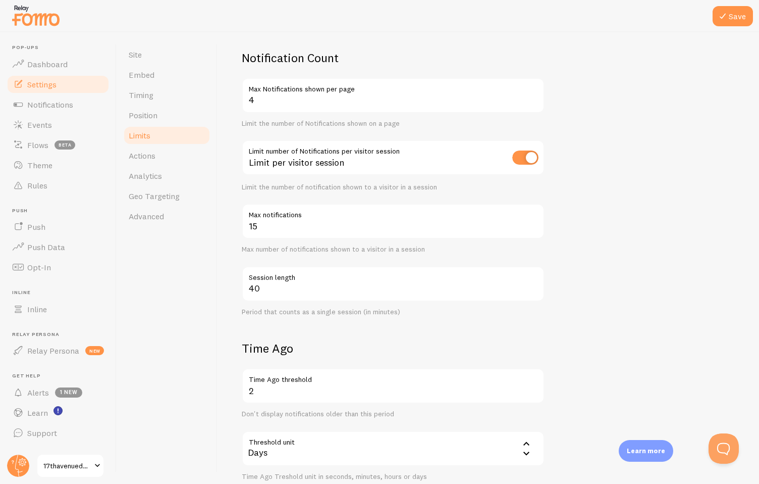
scroll to position [136, 0]
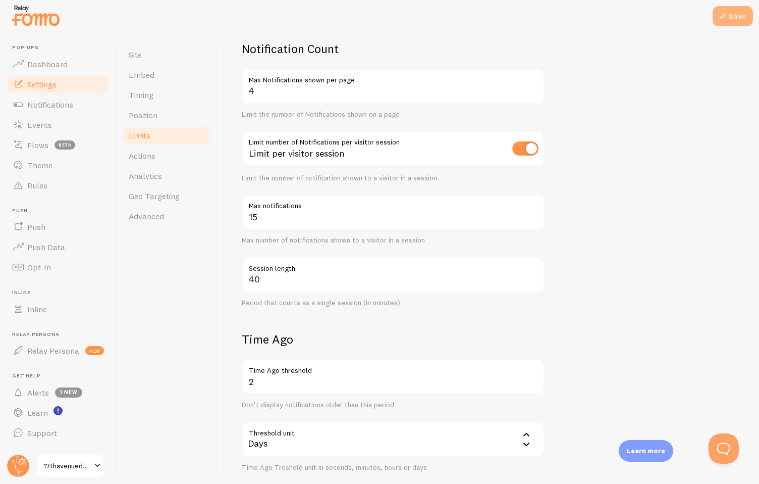
click at [734, 22] on button "Save" at bounding box center [733, 16] width 40 height 20
click at [167, 178] on link "Analytics" at bounding box center [167, 176] width 88 height 20
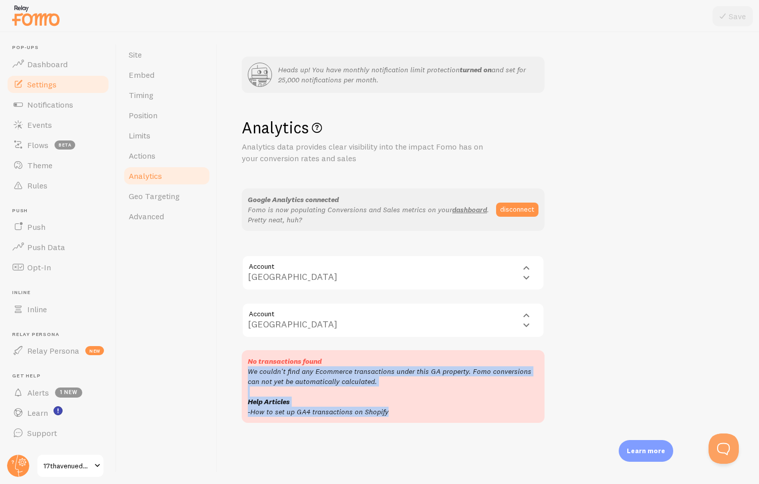
drag, startPoint x: 402, startPoint y: 384, endPoint x: 408, endPoint y: 413, distance: 30.5
click at [408, 413] on div "No transactions found We couldn't find any Ecommerce transactions under this GA…" at bounding box center [393, 386] width 303 height 73
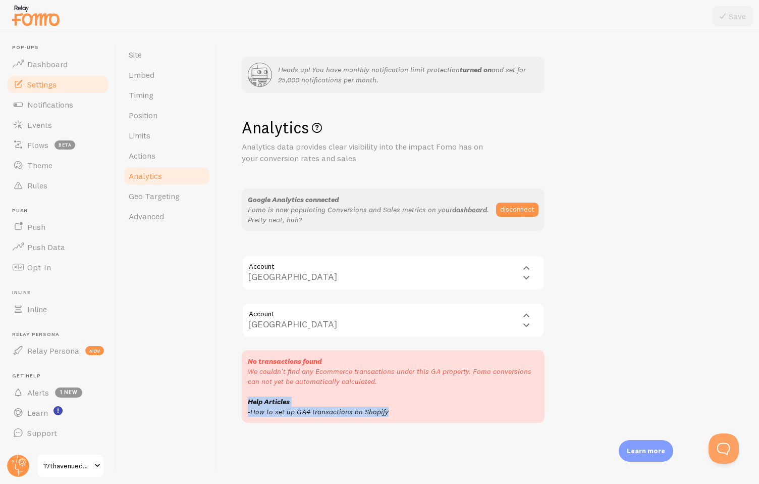
drag, startPoint x: 402, startPoint y: 413, endPoint x: 220, endPoint y: 403, distance: 182.0
click at [220, 403] on div "Heads up! You have monthly notification limit protection turned on and set for …" at bounding box center [489, 257] width 542 height 451
click at [240, 397] on div "Heads up! You have monthly notification limit protection turned on and set for …" at bounding box center [489, 257] width 542 height 451
click at [312, 317] on div "Account properties/386191343 17th Avenue - GA4 17th Avenue - GA4" at bounding box center [393, 319] width 303 height 35
click at [319, 271] on div "Account accounts/46241503 17th Avenue 17th Avenue" at bounding box center [393, 272] width 303 height 35
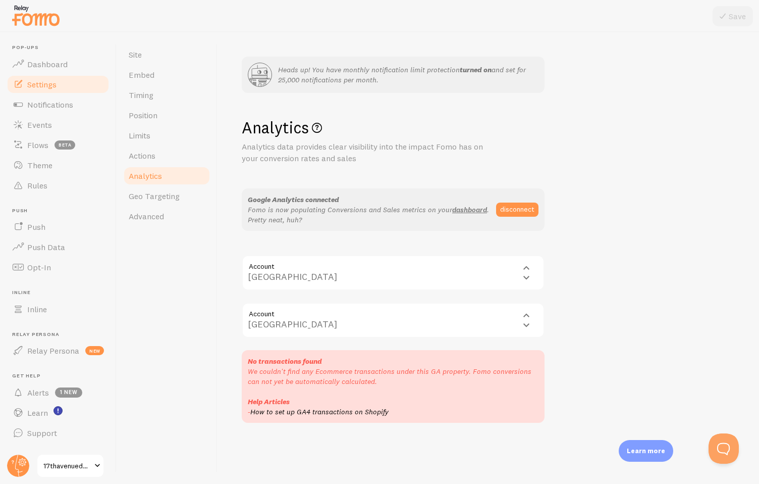
drag, startPoint x: 446, startPoint y: 225, endPoint x: 424, endPoint y: 225, distance: 22.2
click at [424, 225] on div "Google Analytics connected Fomo is now populating Conversions and Sales metrics…" at bounding box center [393, 209] width 303 height 42
click at [353, 282] on div "Account accounts/46241503 17th Avenue 17th Avenue" at bounding box center [393, 272] width 303 height 35
click at [619, 292] on div "Analytics Analytics data provides clear visibility into the impact Fomo has on …" at bounding box center [488, 269] width 493 height 305
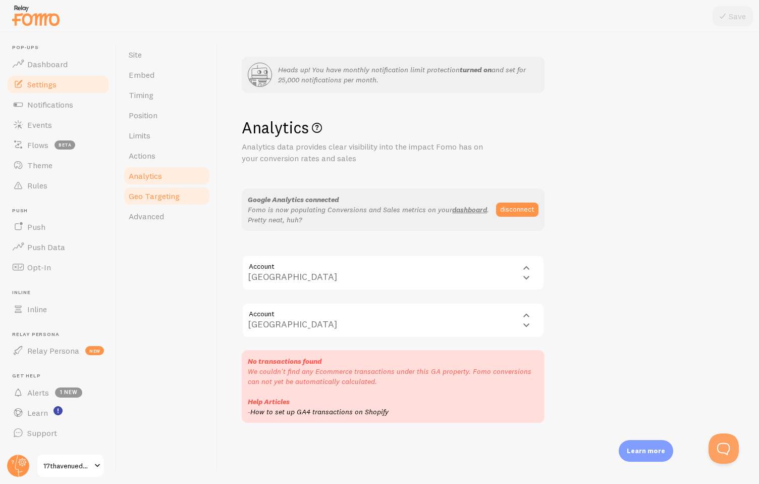
click at [175, 203] on link "Geo Targeting" at bounding box center [167, 196] width 88 height 20
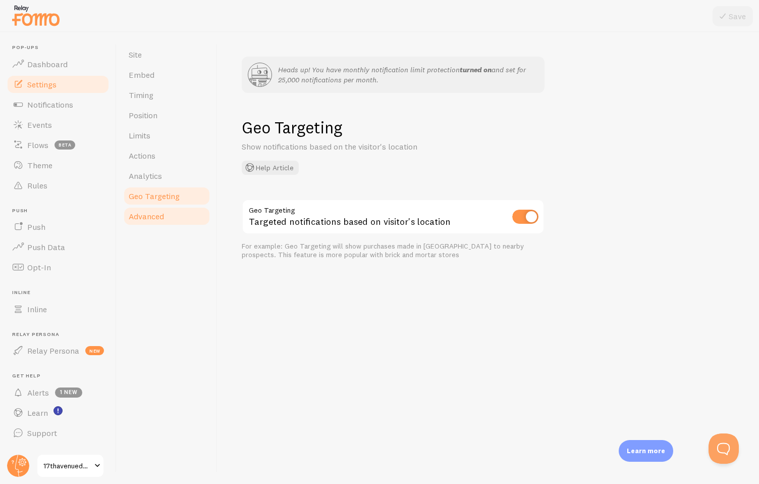
click at [152, 213] on span "Advanced" at bounding box center [146, 216] width 35 height 10
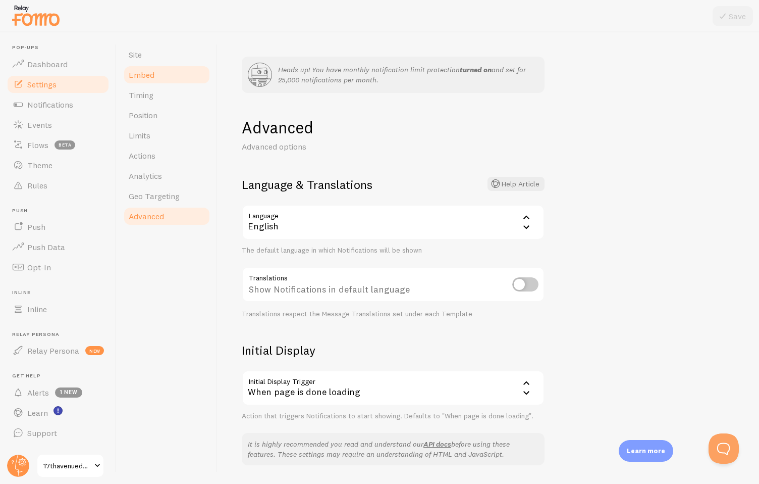
click at [149, 69] on link "Embed" at bounding box center [167, 75] width 88 height 20
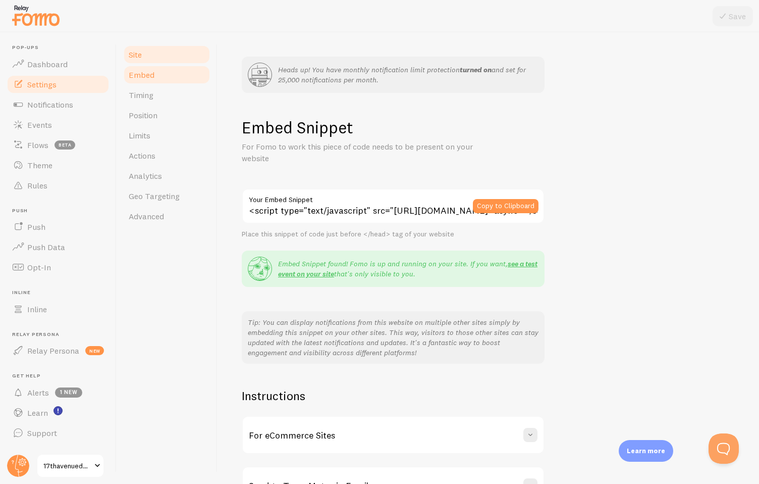
click at [141, 58] on span "Site" at bounding box center [135, 54] width 13 height 10
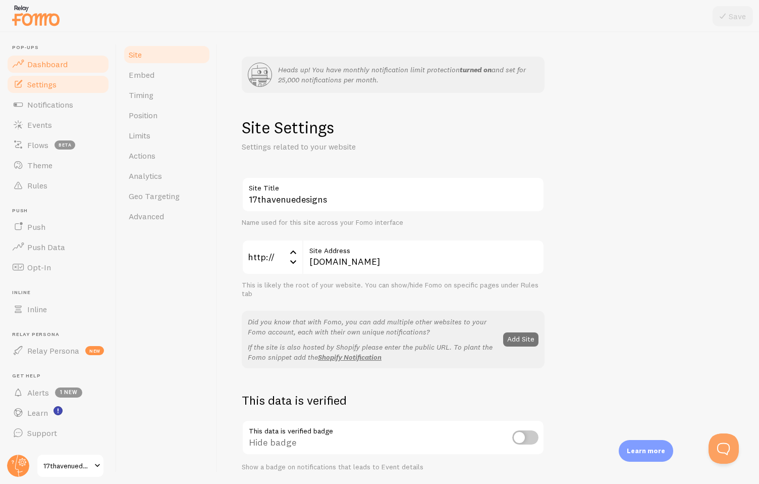
click at [65, 55] on link "Dashboard" at bounding box center [58, 64] width 104 height 20
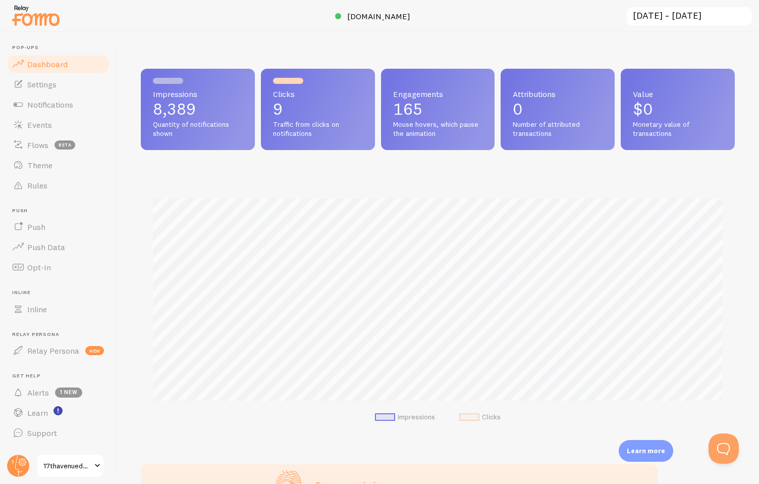
scroll to position [265, 594]
click at [724, 439] on button "Open Beacon popover" at bounding box center [722, 446] width 30 height 30
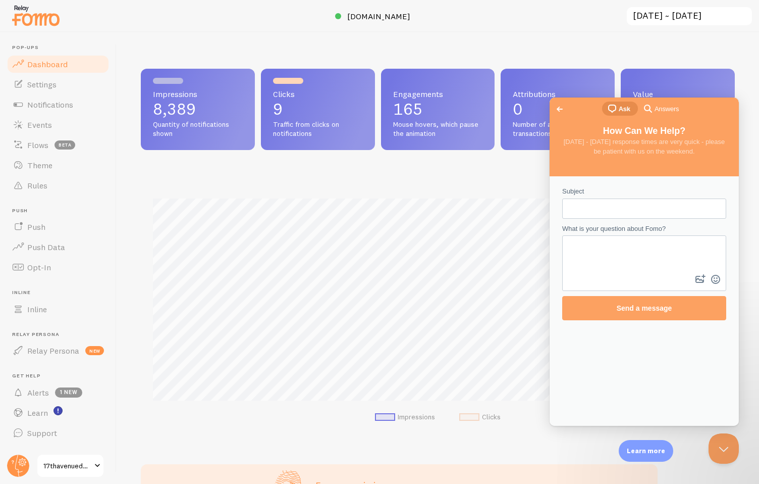
click at [556, 109] on span "Go back" at bounding box center [560, 109] width 12 height 12
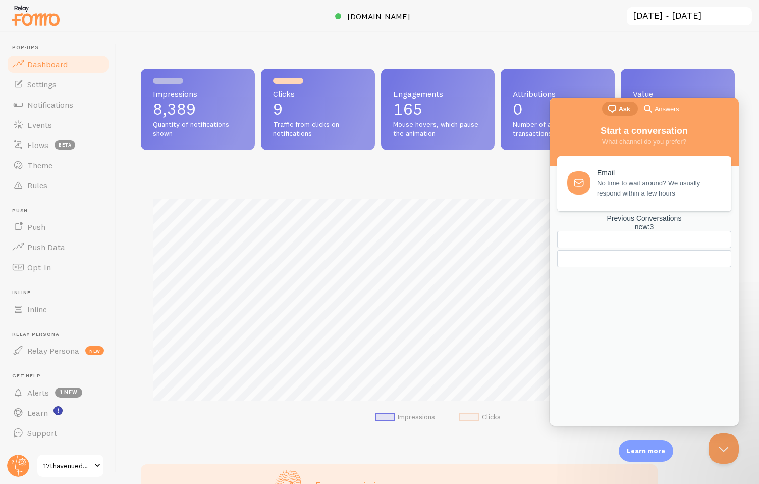
click at [684, 231] on div "new : 3" at bounding box center [644, 227] width 174 height 9
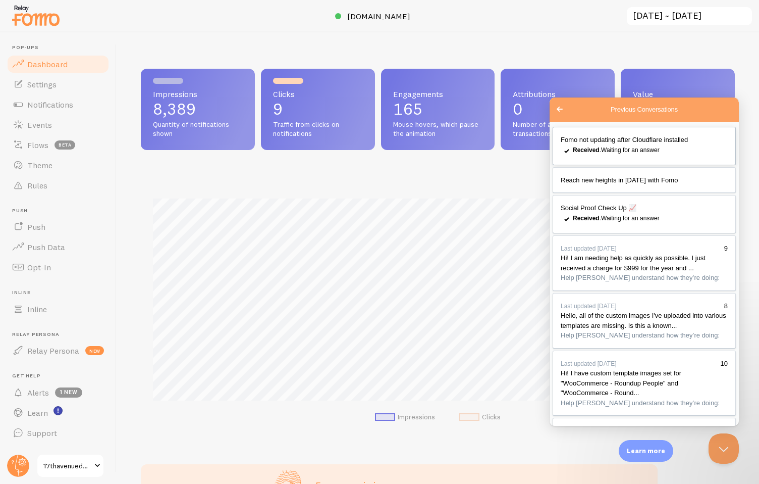
click at [648, 151] on div "Received . Waiting for an answer" at bounding box center [650, 150] width 155 height 10
